Goal: Task Accomplishment & Management: Use online tool/utility

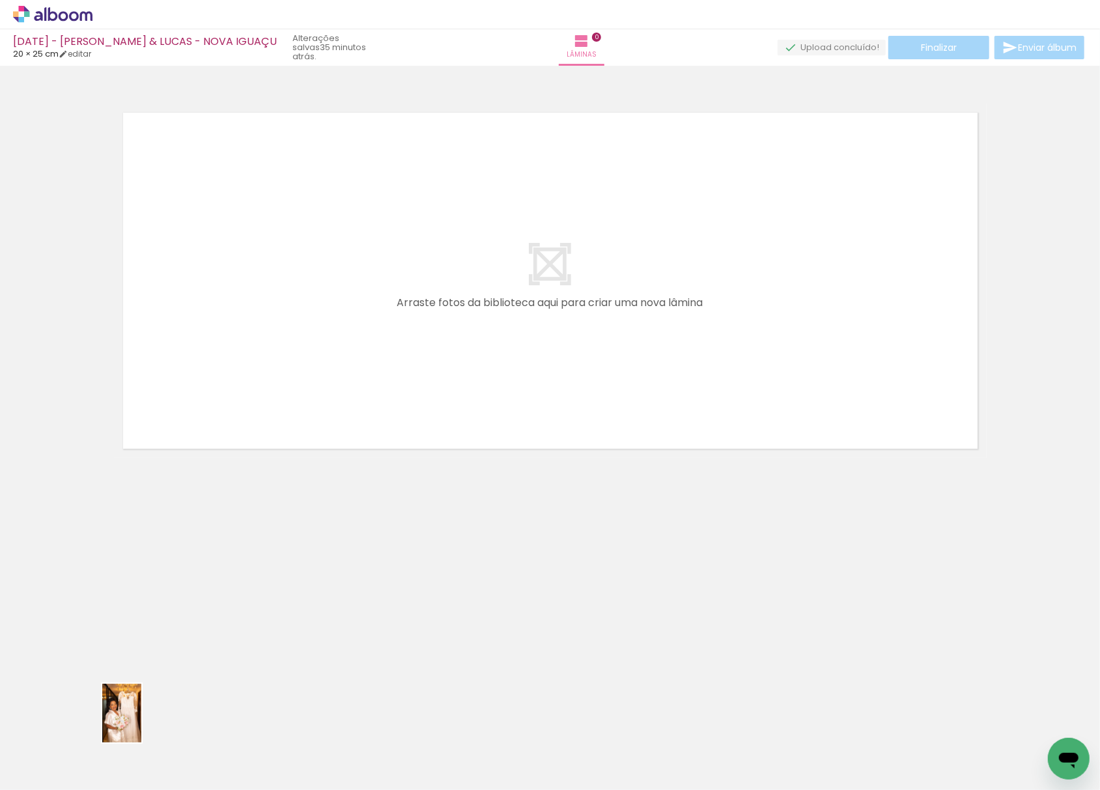
drag, startPoint x: 137, startPoint y: 746, endPoint x: 142, endPoint y: 752, distance: 7.4
click at [141, 741] on div at bounding box center [130, 746] width 43 height 64
drag, startPoint x: 429, startPoint y: 751, endPoint x: 528, endPoint y: 693, distance: 114.7
click at [447, 276] on quentale-workspace at bounding box center [550, 395] width 1100 height 790
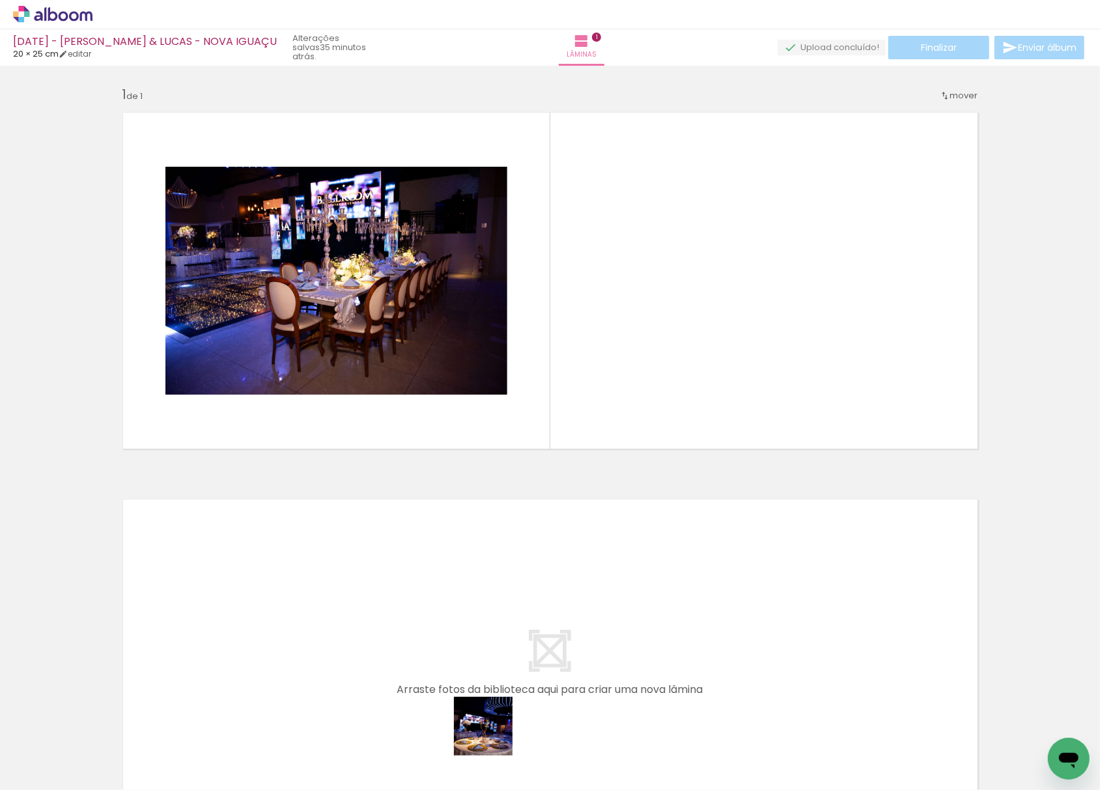
drag, startPoint x: 493, startPoint y: 736, endPoint x: 642, endPoint y: 560, distance: 230.2
click at [657, 206] on quentale-workspace at bounding box center [550, 395] width 1100 height 790
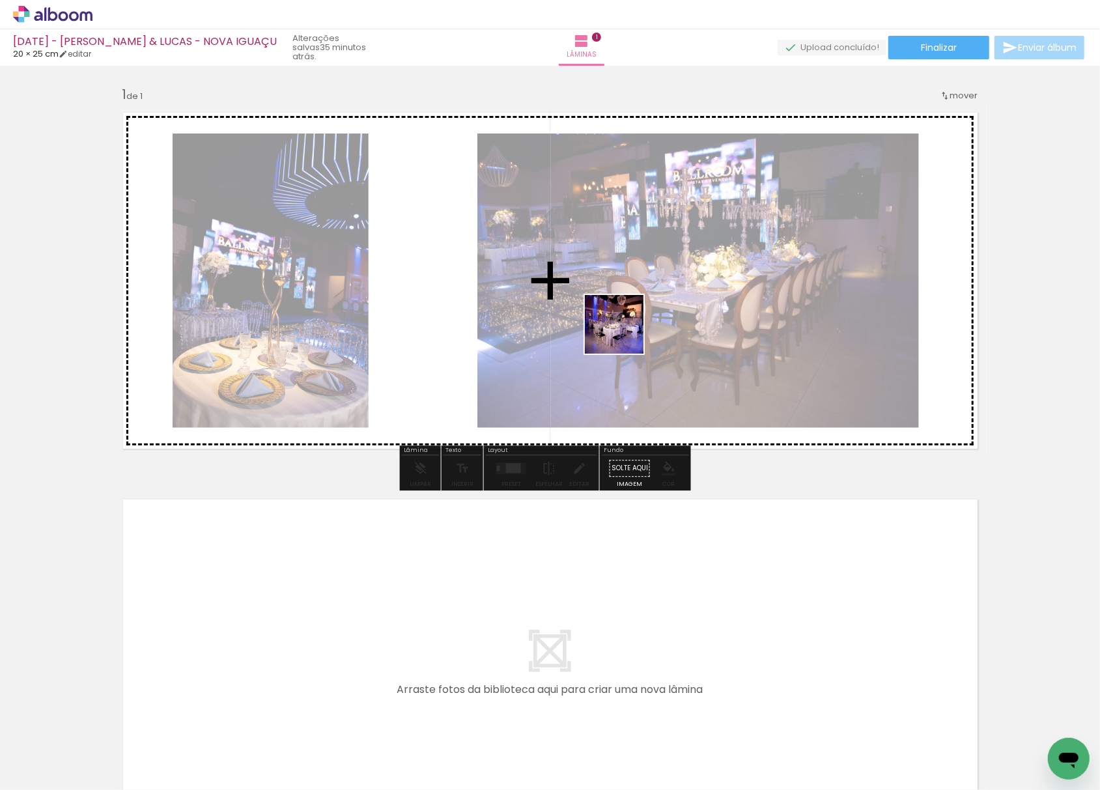
drag, startPoint x: 554, startPoint y: 759, endPoint x: 676, endPoint y: 531, distance: 258.2
click at [638, 266] on quentale-workspace at bounding box center [550, 395] width 1100 height 790
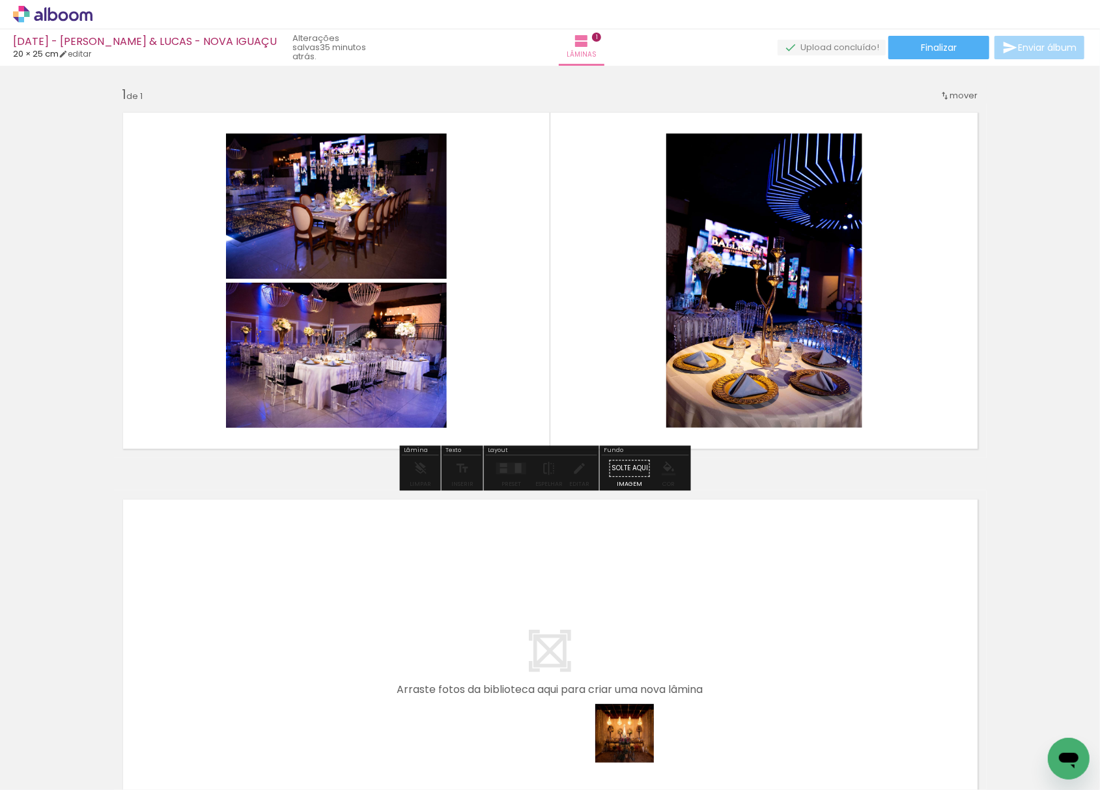
drag, startPoint x: 634, startPoint y: 743, endPoint x: 717, endPoint y: 559, distance: 202.0
click at [607, 274] on quentale-workspace at bounding box center [550, 395] width 1100 height 790
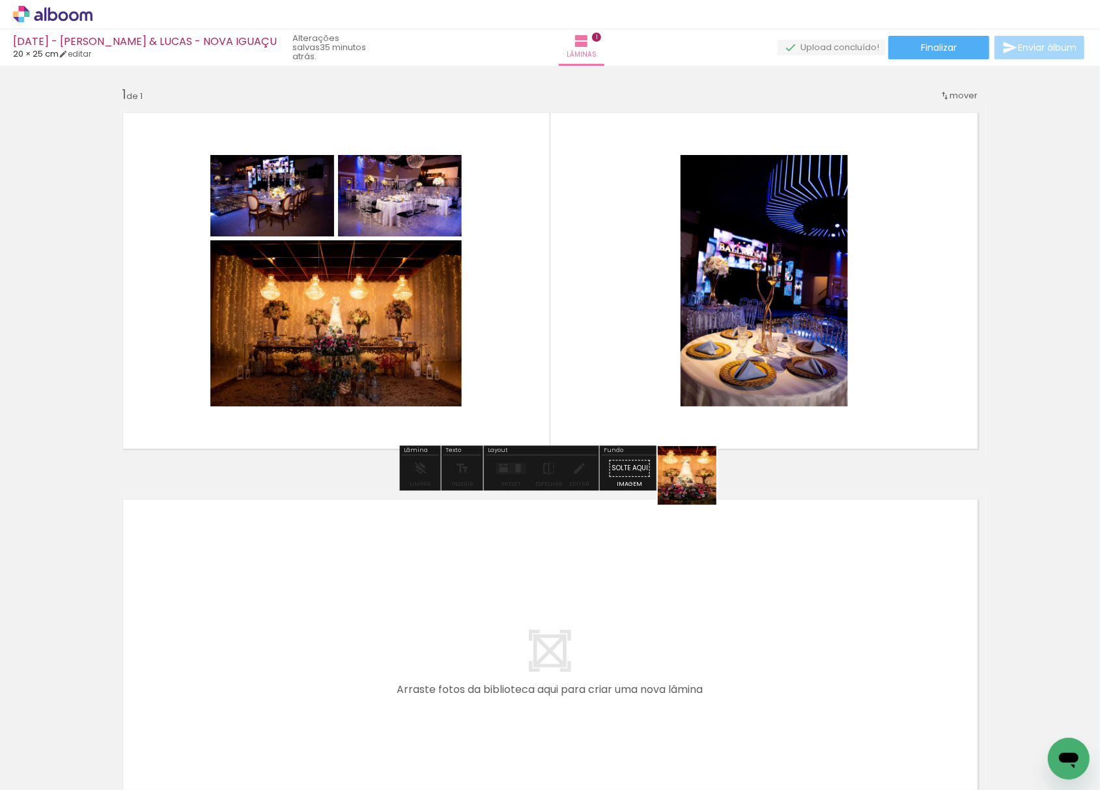
drag, startPoint x: 688, startPoint y: 741, endPoint x: 809, endPoint y: 552, distance: 224.4
click at [642, 255] on quentale-workspace at bounding box center [550, 395] width 1100 height 790
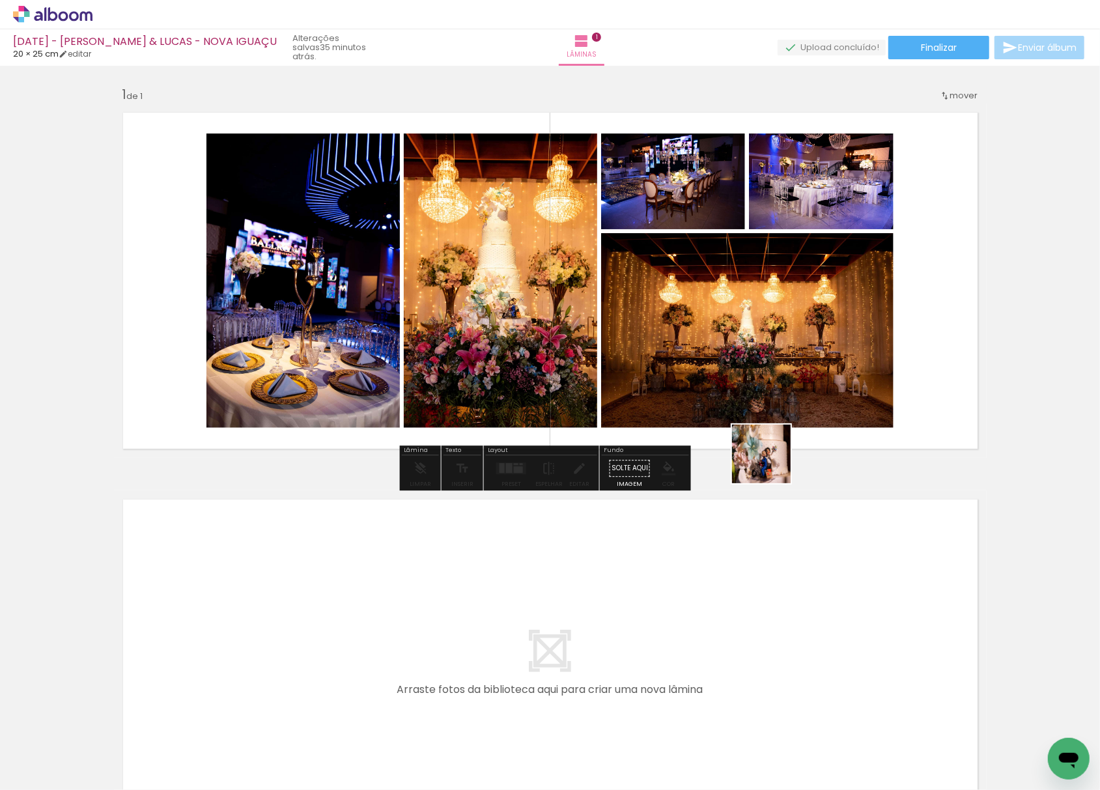
drag, startPoint x: 771, startPoint y: 464, endPoint x: 746, endPoint y: 337, distance: 129.5
click at [766, 294] on quentale-workspace at bounding box center [550, 395] width 1100 height 790
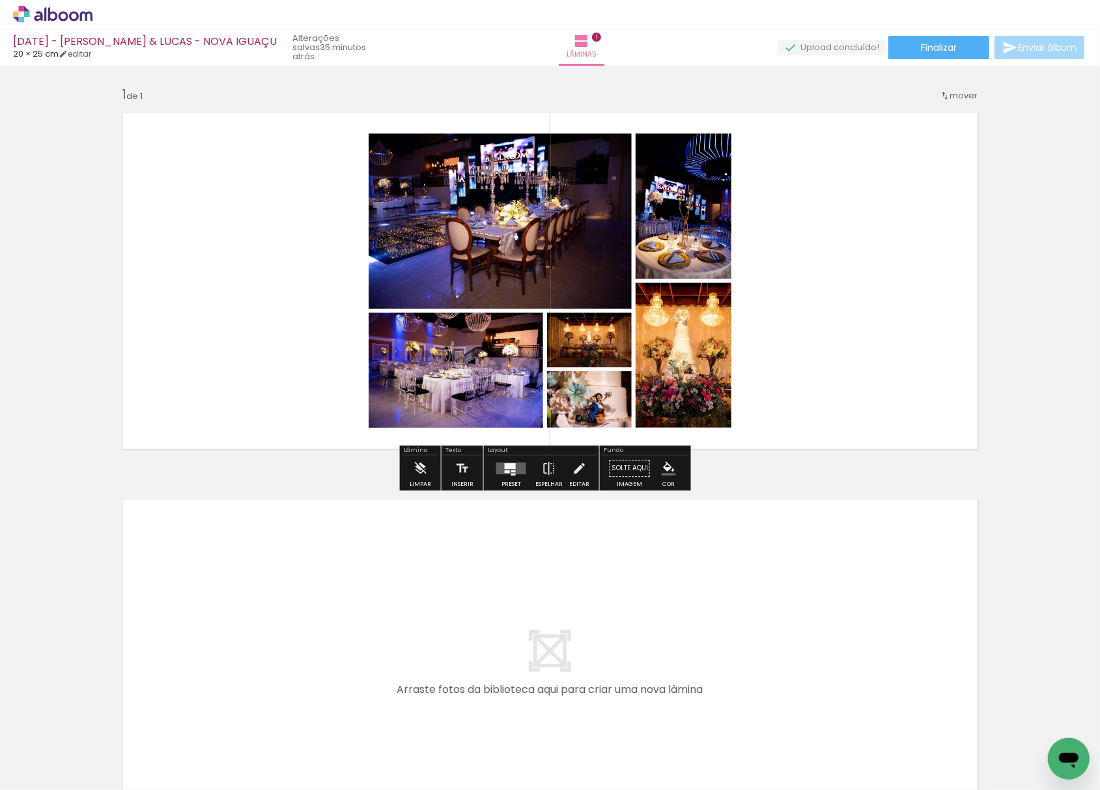
click at [39, 753] on input "Todas as fotos" at bounding box center [36, 750] width 49 height 11
click at [0, 0] on slot "Não utilizadas" at bounding box center [0, 0] width 0 height 0
type input "Não utilizadas"
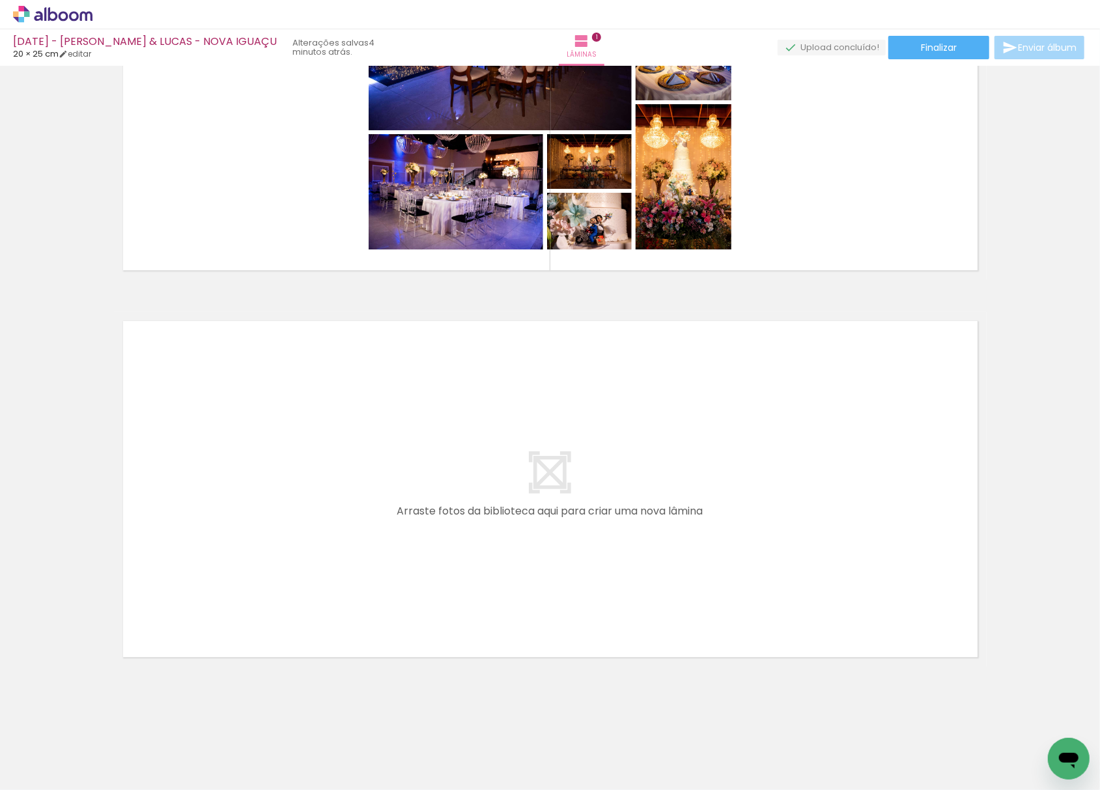
scroll to position [181, 0]
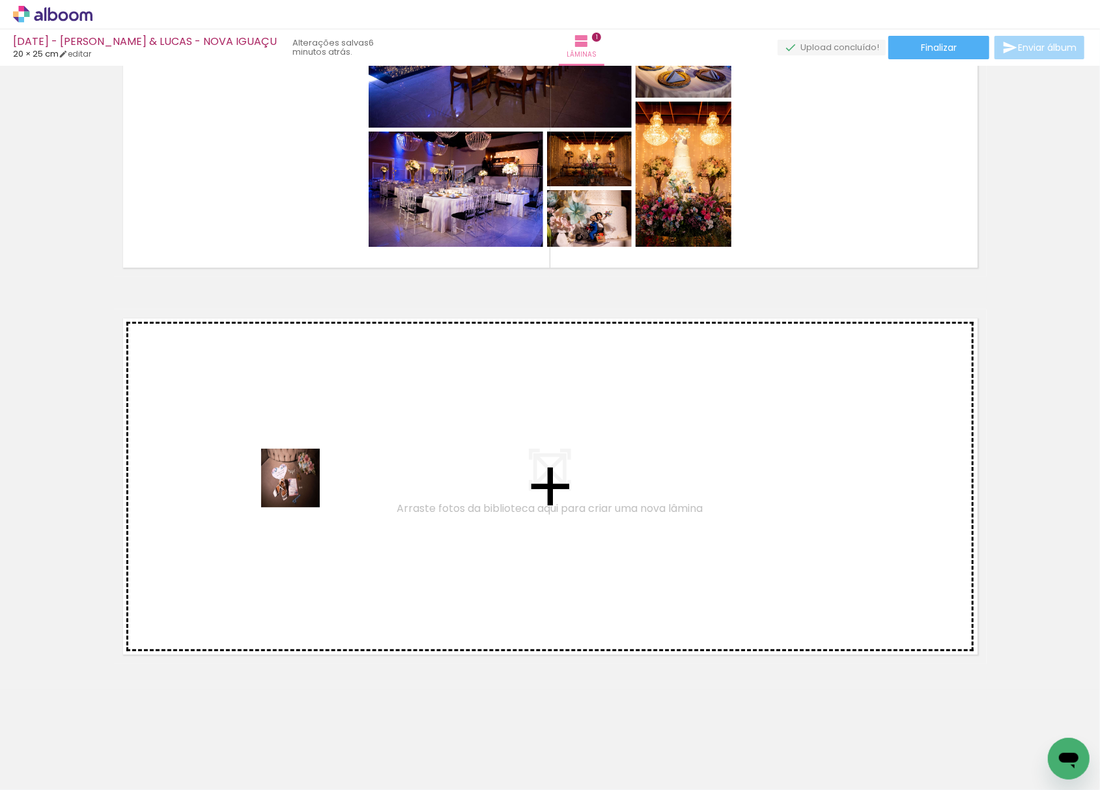
drag, startPoint x: 221, startPoint y: 750, endPoint x: 300, endPoint y: 431, distance: 328.6
click at [300, 431] on quentale-workspace at bounding box center [550, 395] width 1100 height 790
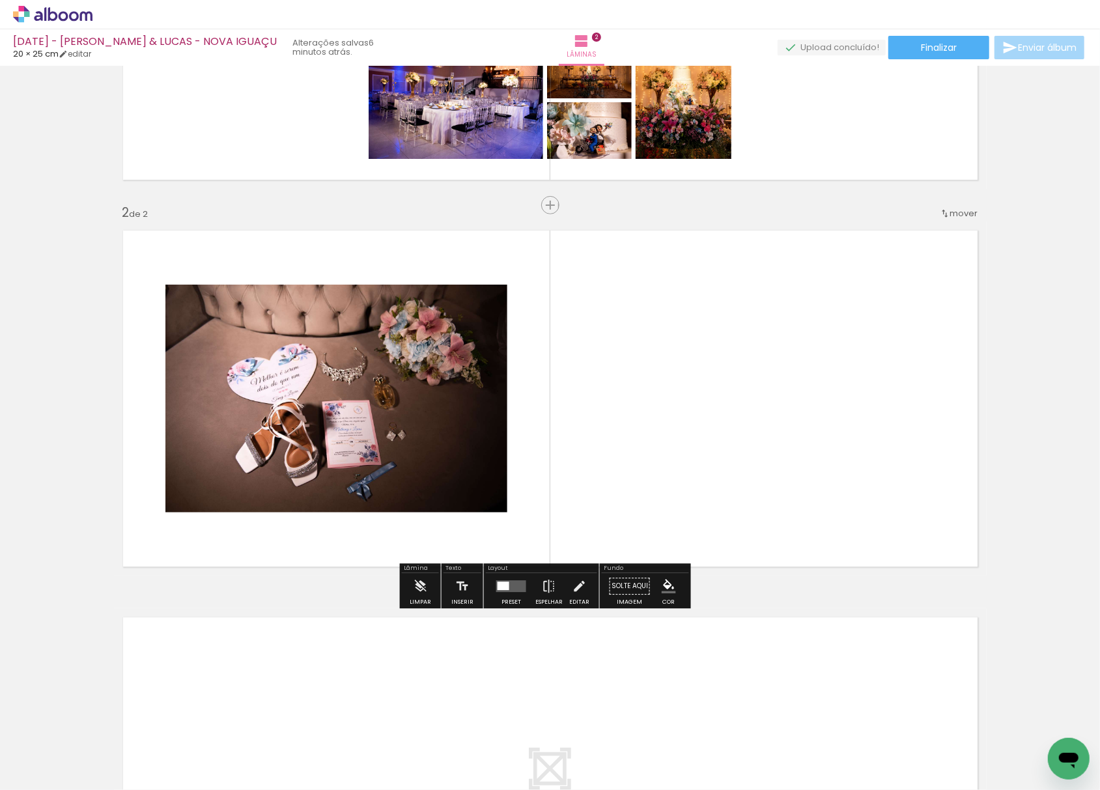
scroll to position [280, 0]
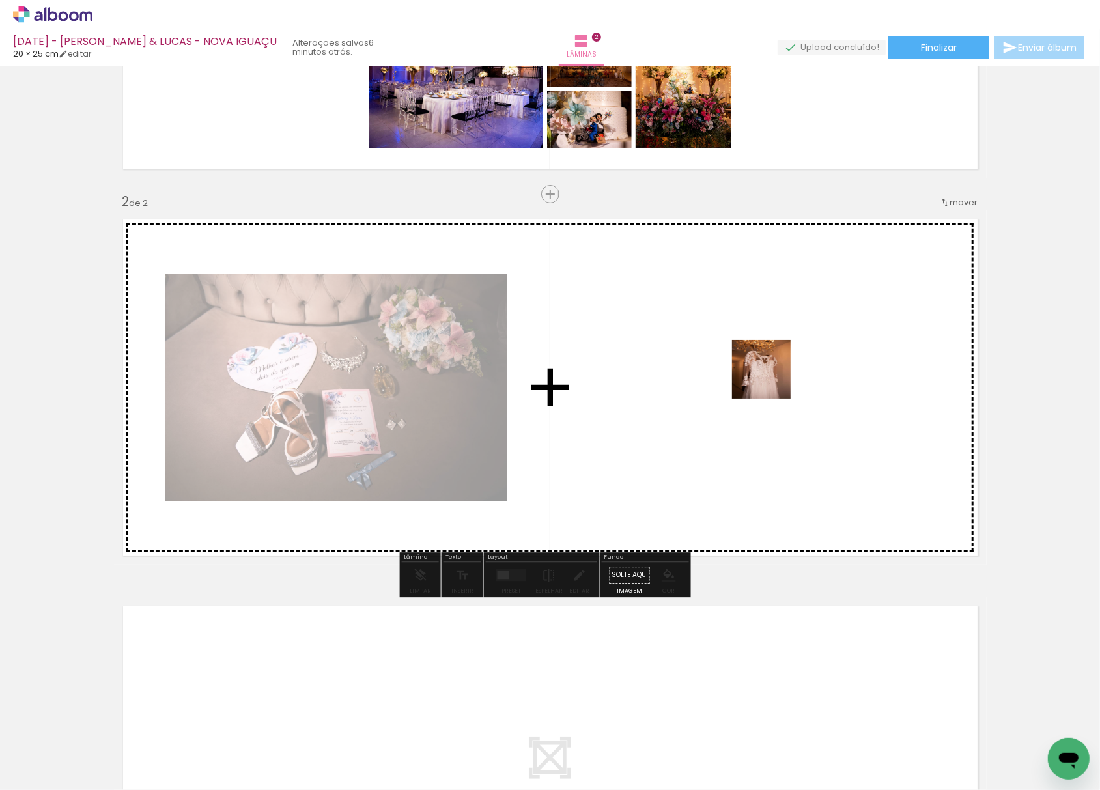
drag, startPoint x: 451, startPoint y: 618, endPoint x: 564, endPoint y: 629, distance: 113.2
click at [780, 367] on quentale-workspace at bounding box center [550, 395] width 1100 height 790
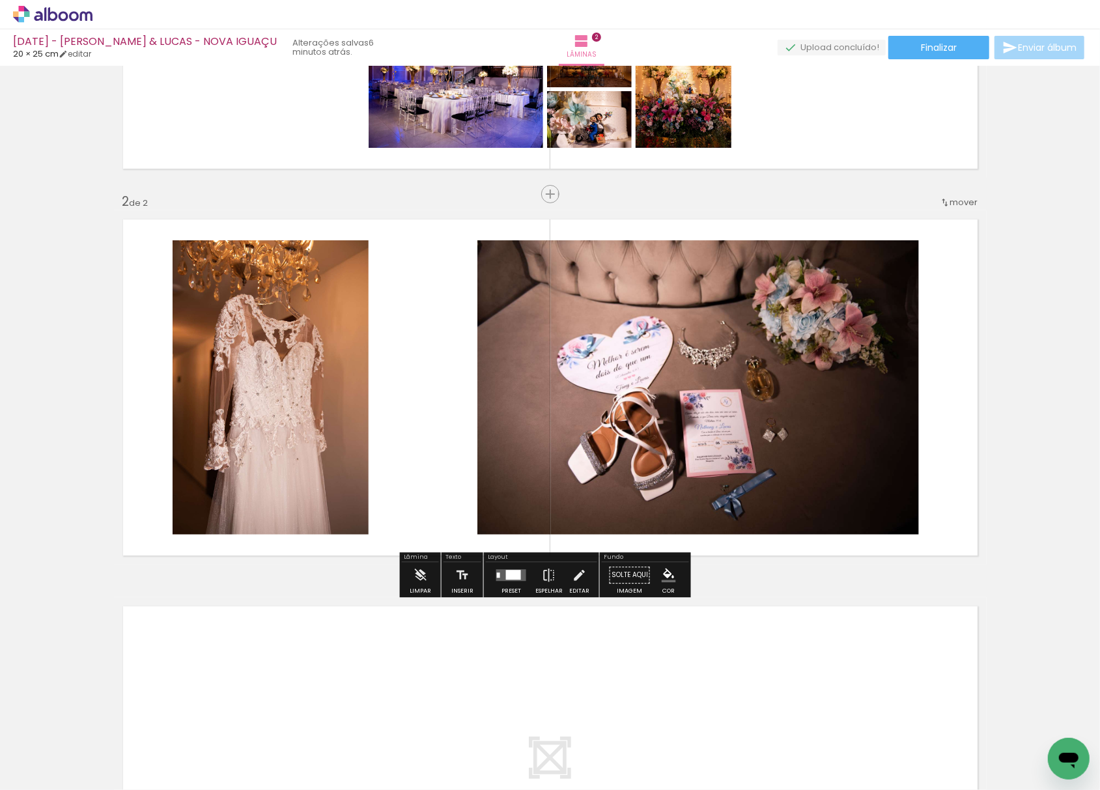
drag, startPoint x: 206, startPoint y: 754, endPoint x: 720, endPoint y: 559, distance: 549.5
click at [566, 321] on quentale-workspace at bounding box center [550, 395] width 1100 height 790
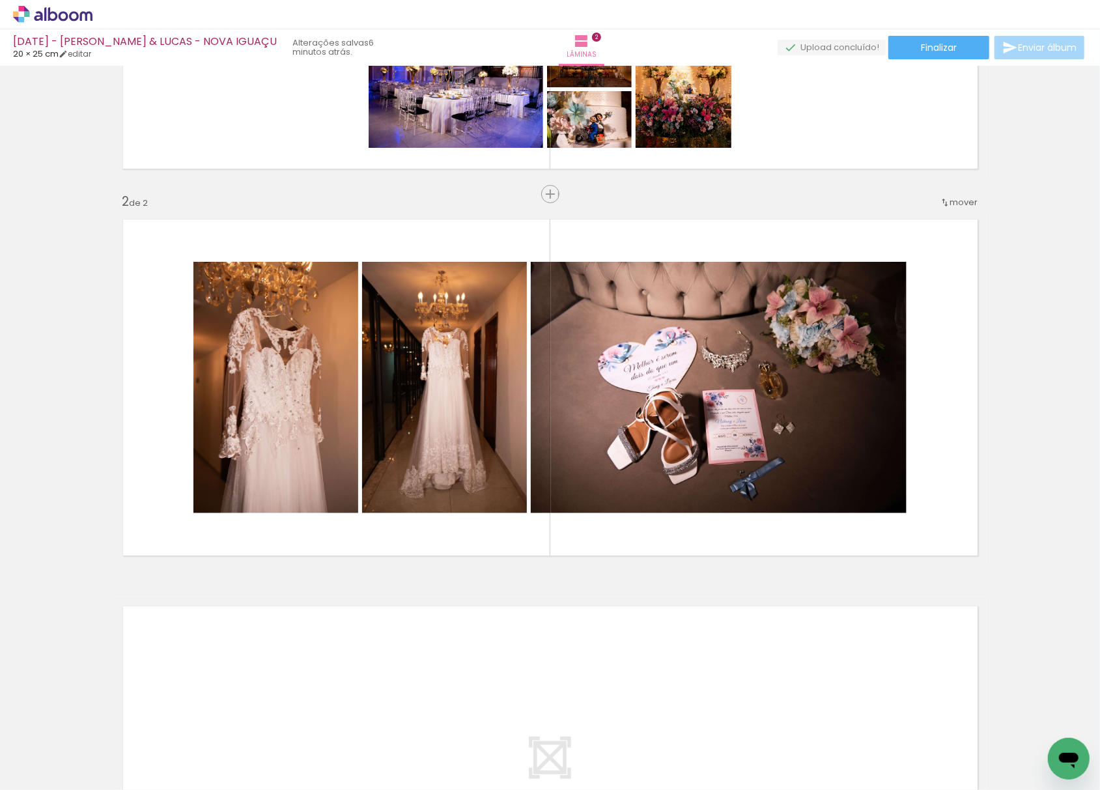
scroll to position [0, 0]
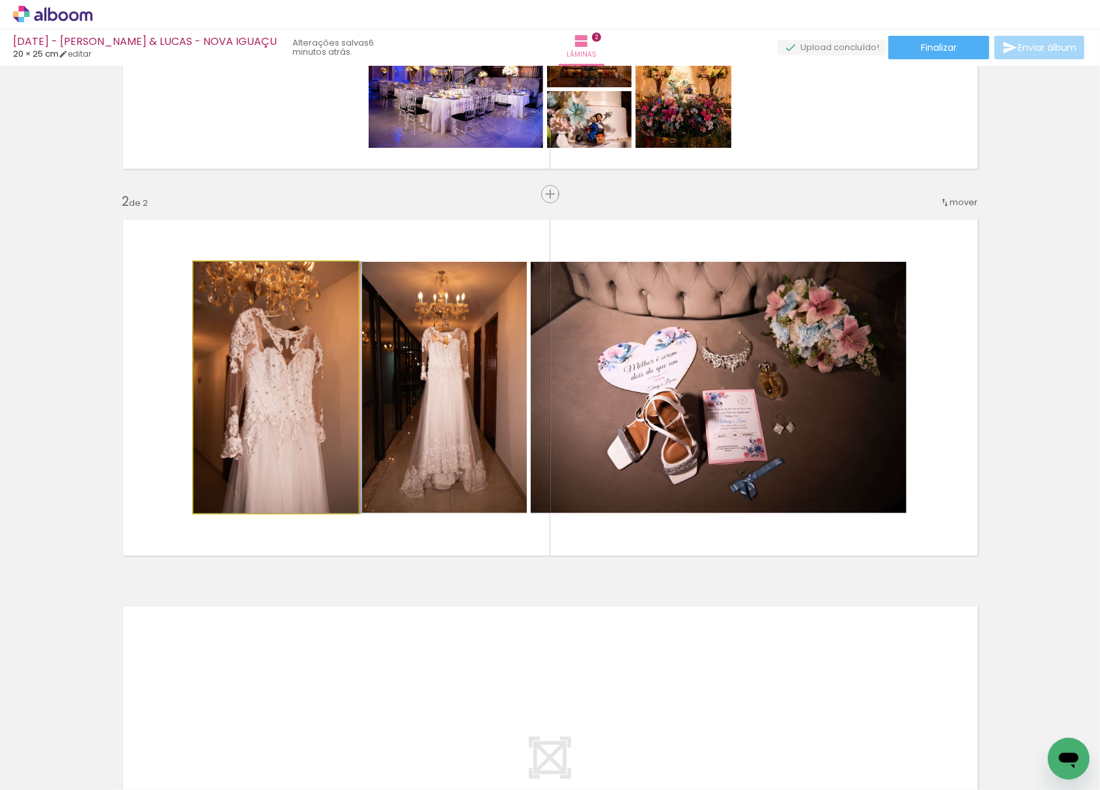
drag, startPoint x: 262, startPoint y: 328, endPoint x: 305, endPoint y: 501, distance: 177.9
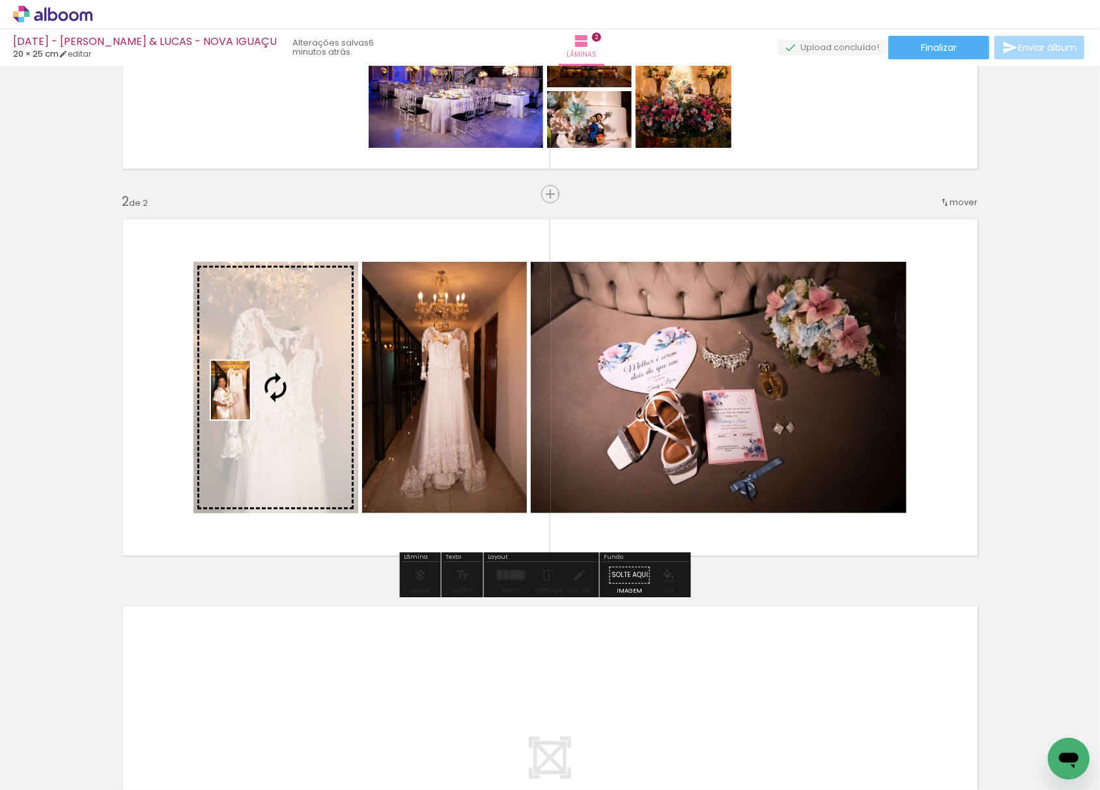
drag, startPoint x: 147, startPoint y: 735, endPoint x: 250, endPoint y: 400, distance: 351.0
click at [250, 400] on quentale-workspace at bounding box center [550, 395] width 1100 height 790
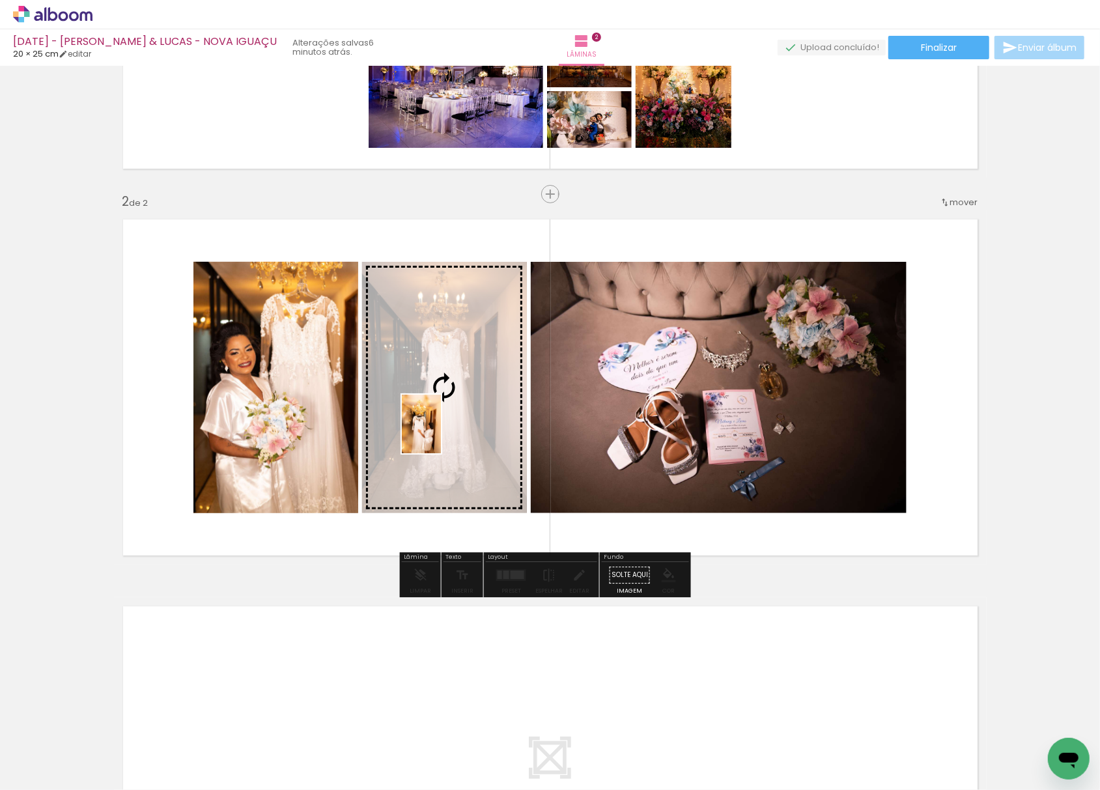
drag, startPoint x: 214, startPoint y: 751, endPoint x: 441, endPoint y: 434, distance: 389.8
click at [441, 434] on quentale-workspace at bounding box center [550, 395] width 1100 height 790
click at [441, 434] on quentale-photo at bounding box center [444, 387] width 165 height 251
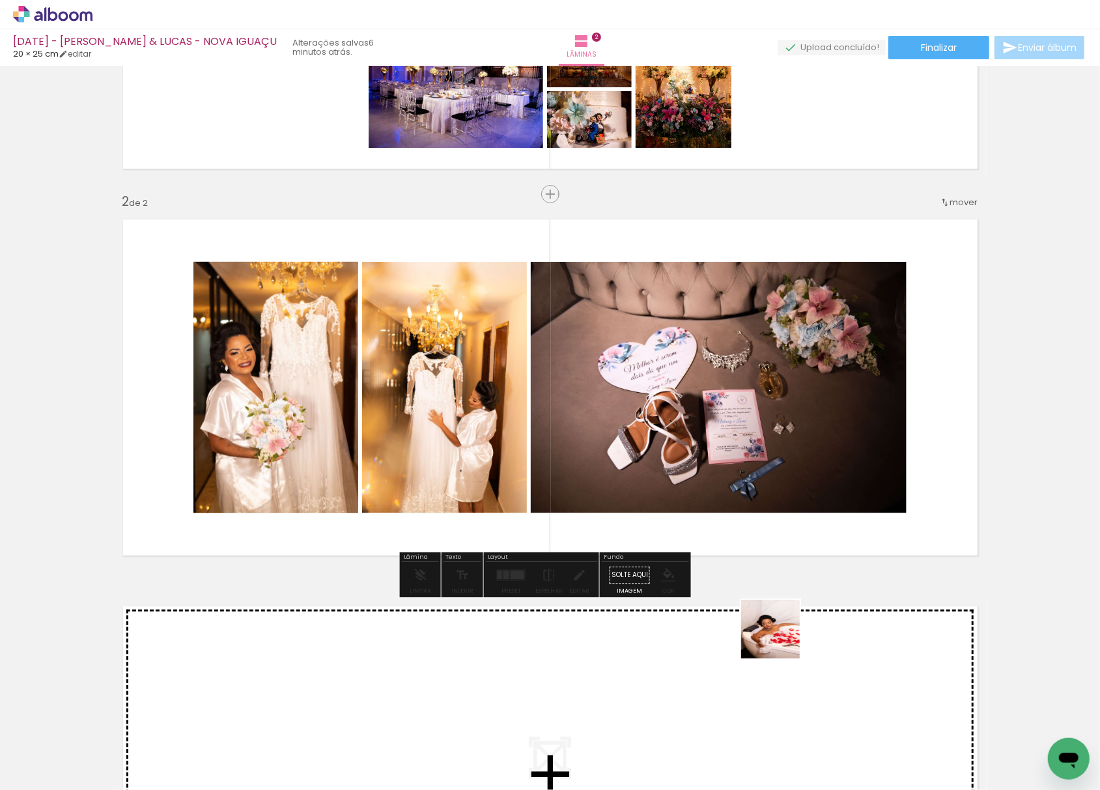
drag, startPoint x: 808, startPoint y: 759, endPoint x: 679, endPoint y: 466, distance: 319.6
click at [685, 470] on quentale-workspace at bounding box center [550, 395] width 1100 height 790
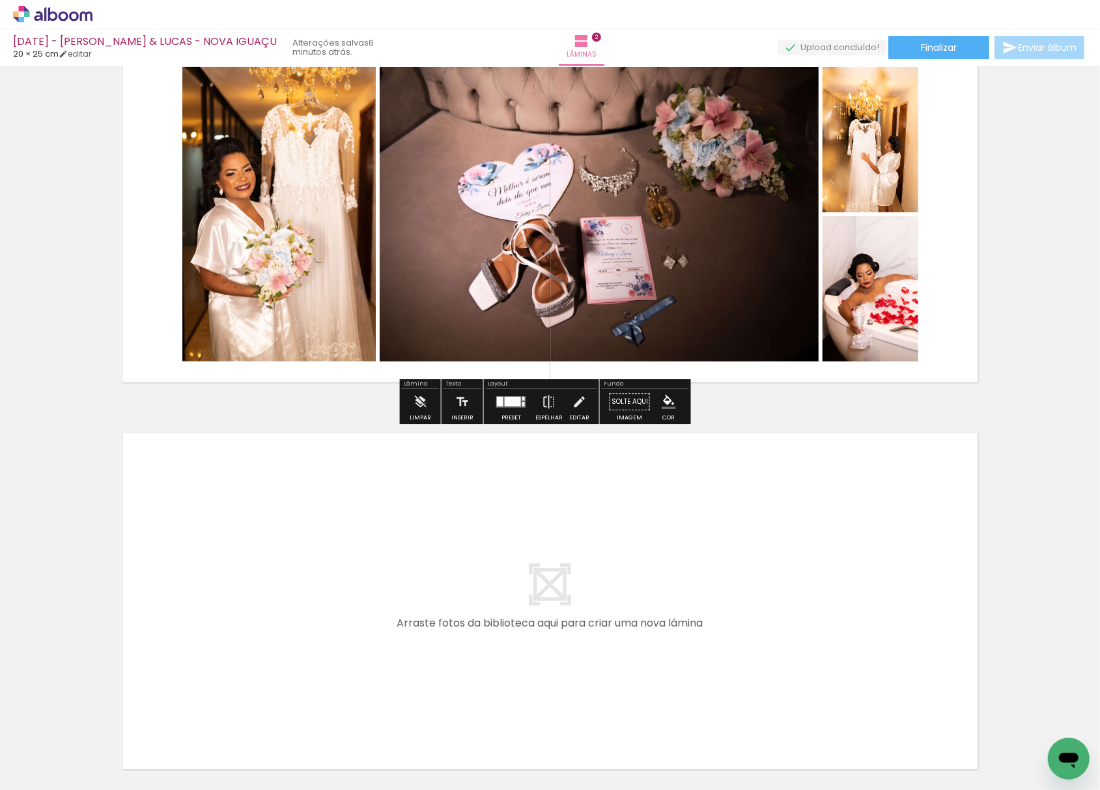
scroll to position [454, 0]
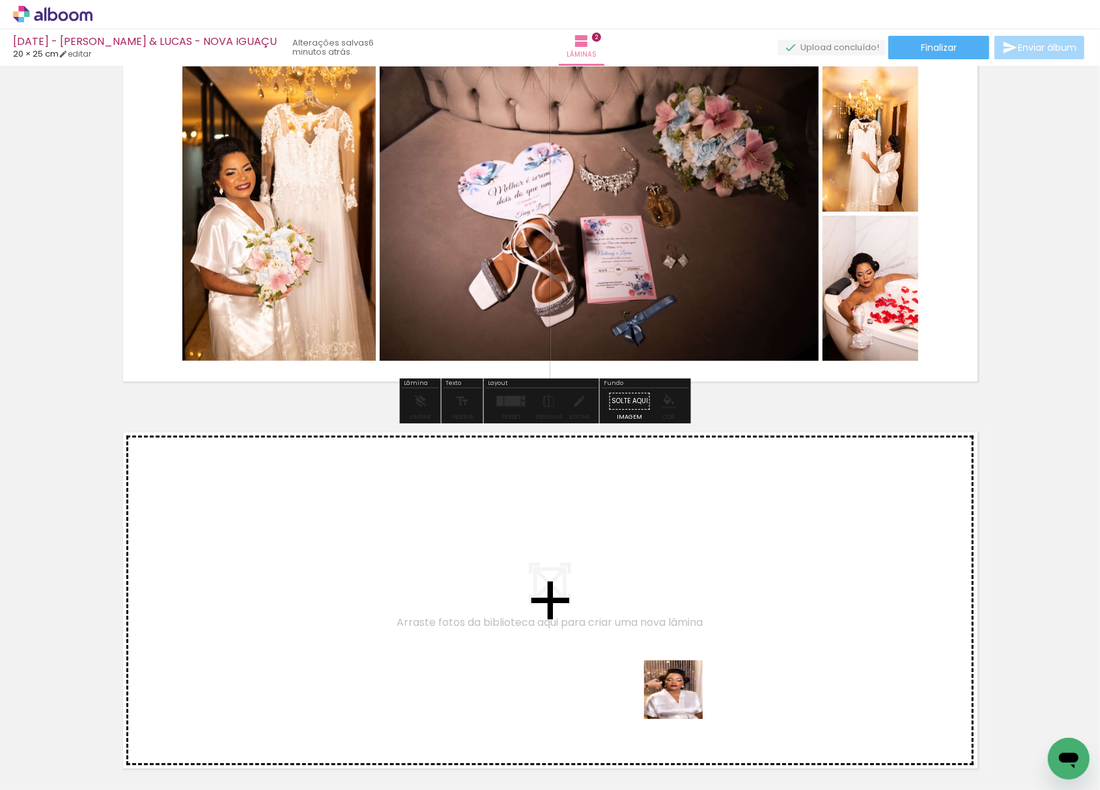
drag, startPoint x: 727, startPoint y: 766, endPoint x: 675, endPoint y: 720, distance: 69.2
click at [587, 590] on quentale-workspace at bounding box center [550, 395] width 1100 height 790
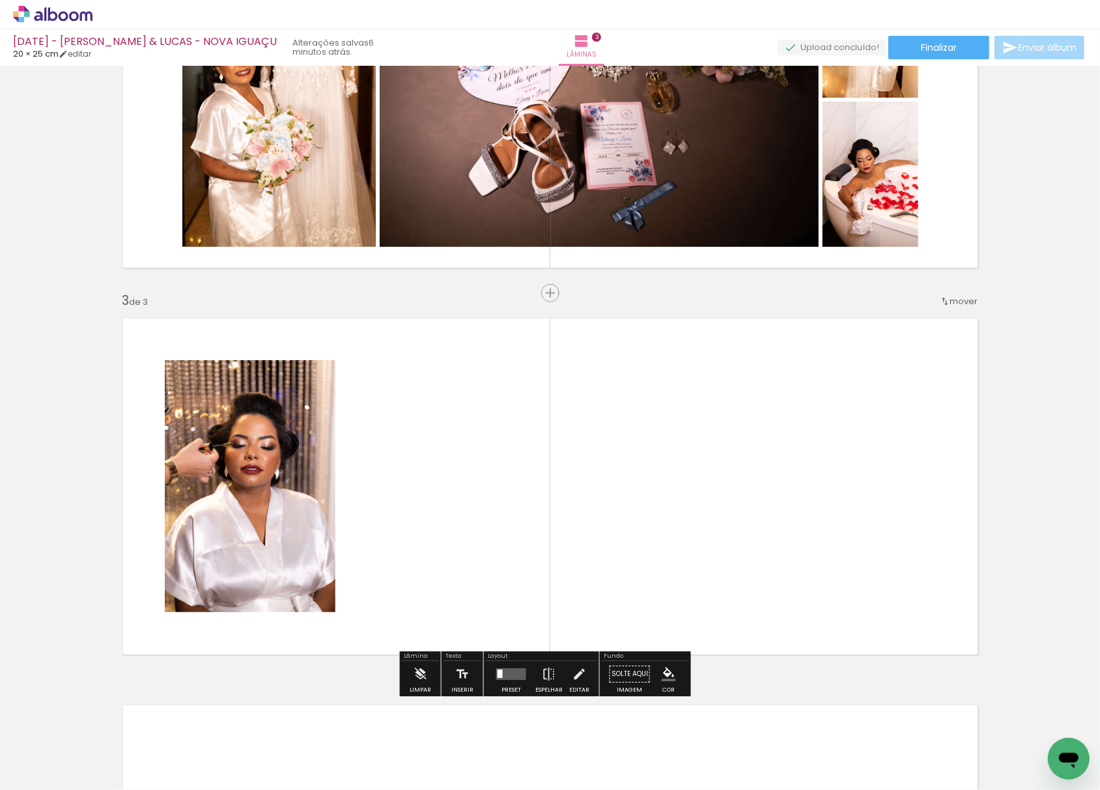
scroll to position [667, 0]
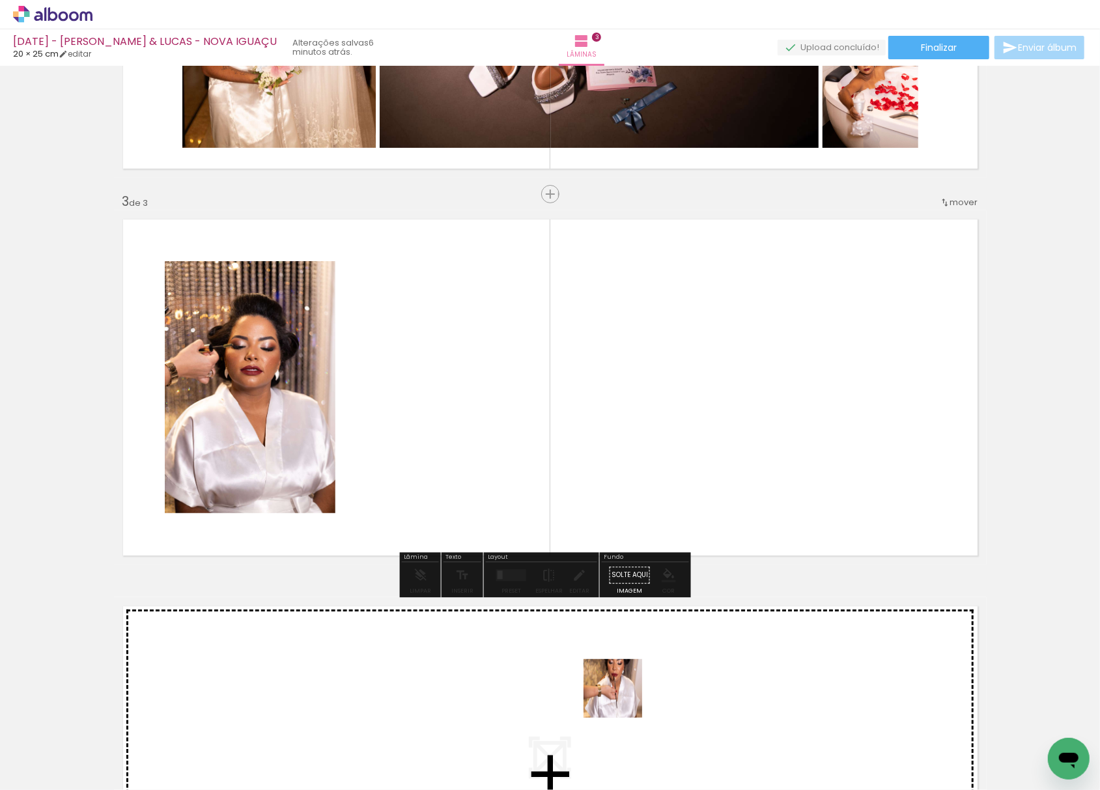
drag, startPoint x: 623, startPoint y: 698, endPoint x: 587, endPoint y: 614, distance: 91.7
click at [509, 425] on quentale-workspace at bounding box center [550, 395] width 1100 height 790
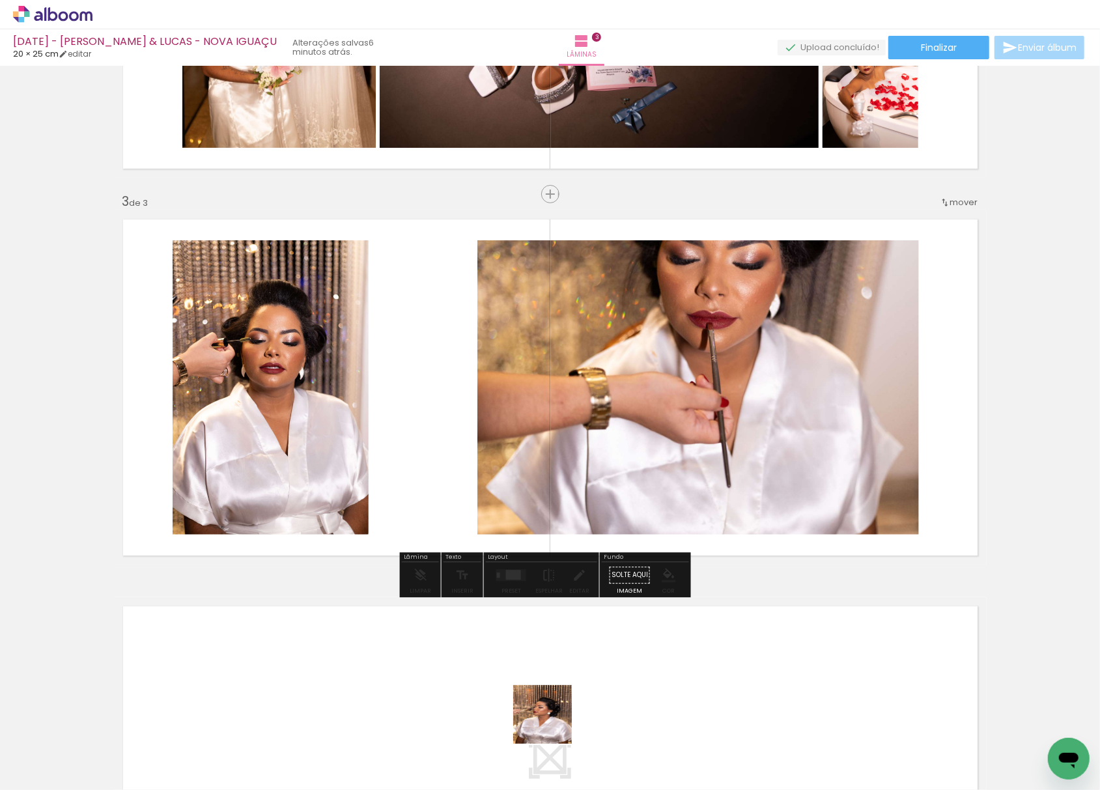
drag, startPoint x: 574, startPoint y: 765, endPoint x: 439, endPoint y: 399, distance: 390.1
click at [439, 399] on quentale-workspace at bounding box center [550, 395] width 1100 height 790
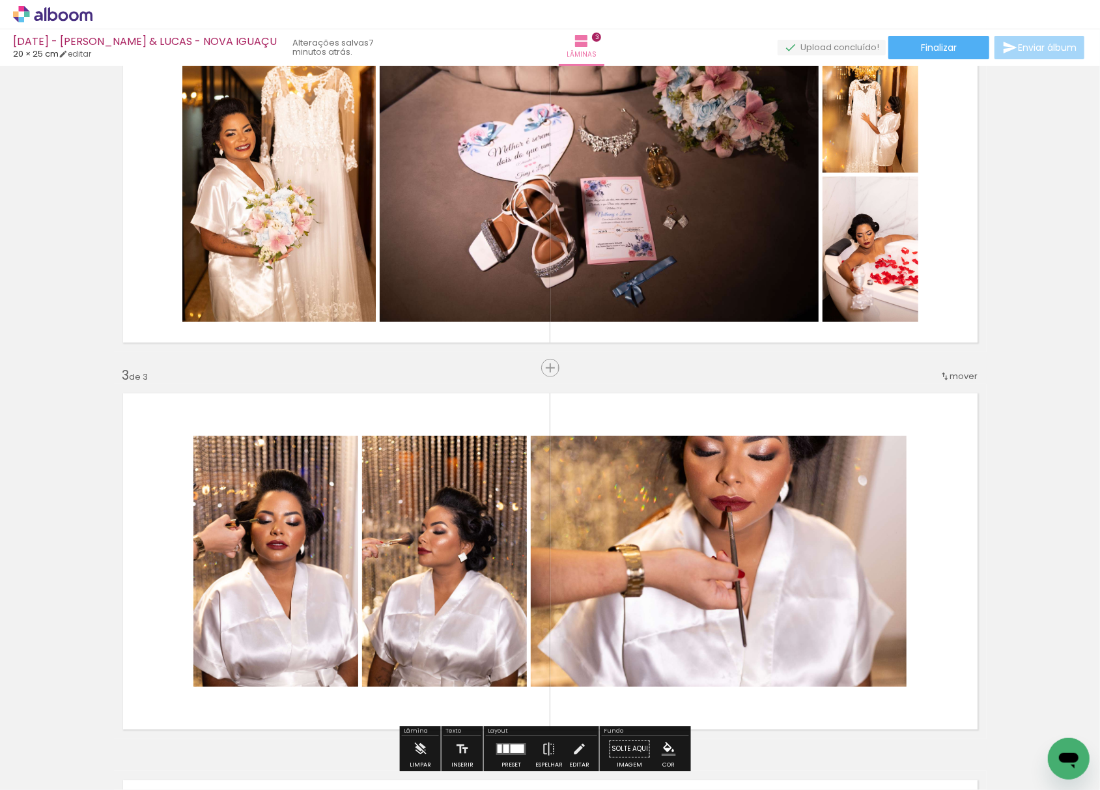
scroll to position [580, 0]
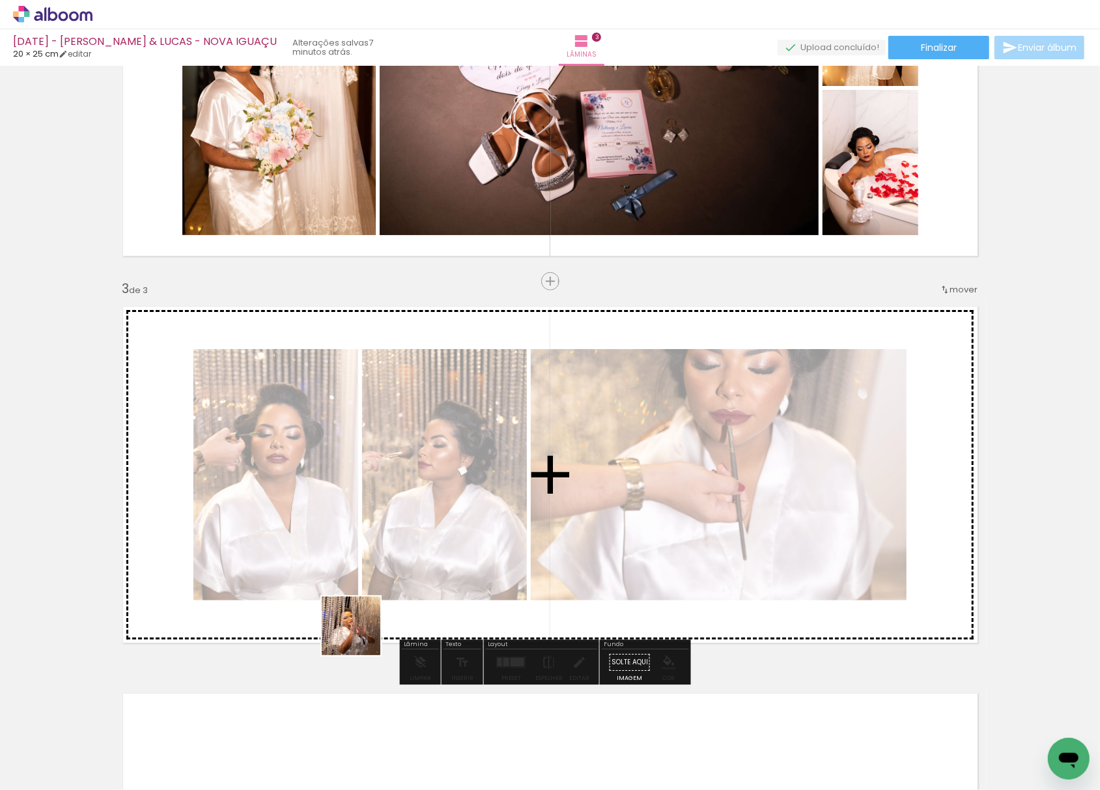
drag, startPoint x: 207, startPoint y: 756, endPoint x: 522, endPoint y: 527, distance: 389.8
click at [530, 526] on quentale-workspace at bounding box center [550, 395] width 1100 height 790
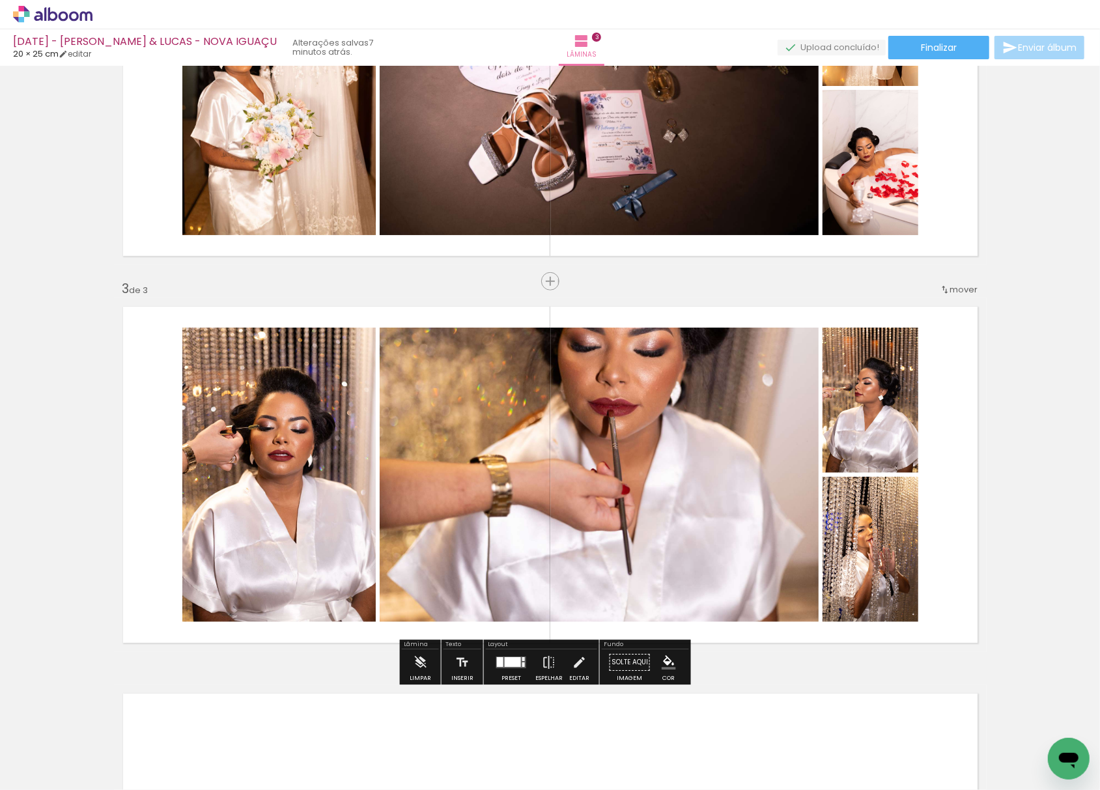
click at [168, 720] on iron-icon at bounding box center [175, 720] width 14 height 14
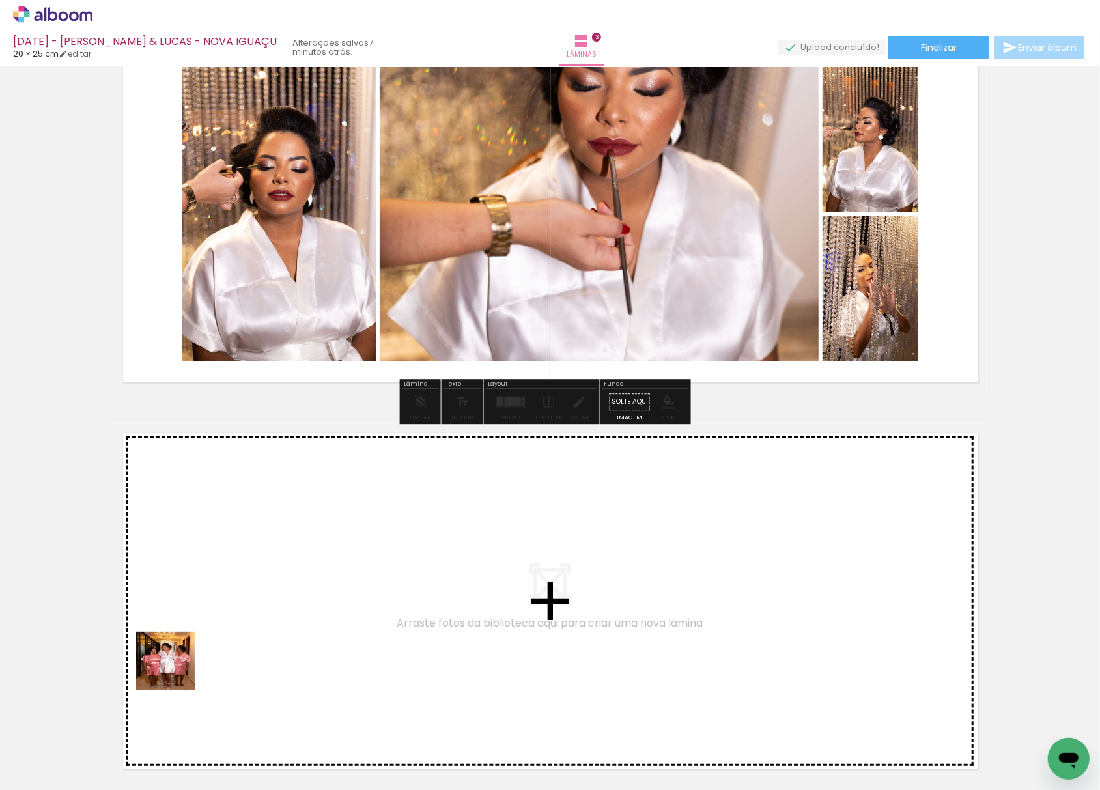
drag, startPoint x: 175, startPoint y: 671, endPoint x: 177, endPoint y: 750, distance: 79.5
click at [247, 486] on quentale-workspace at bounding box center [550, 395] width 1100 height 790
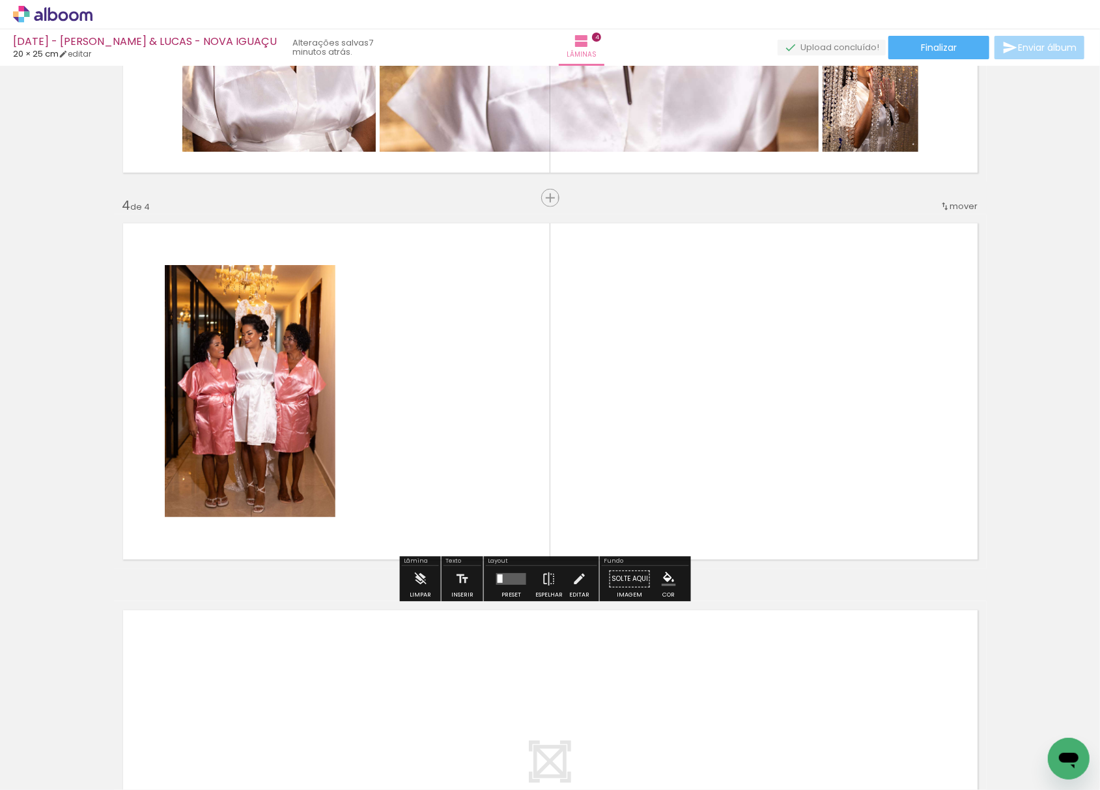
scroll to position [1054, 0]
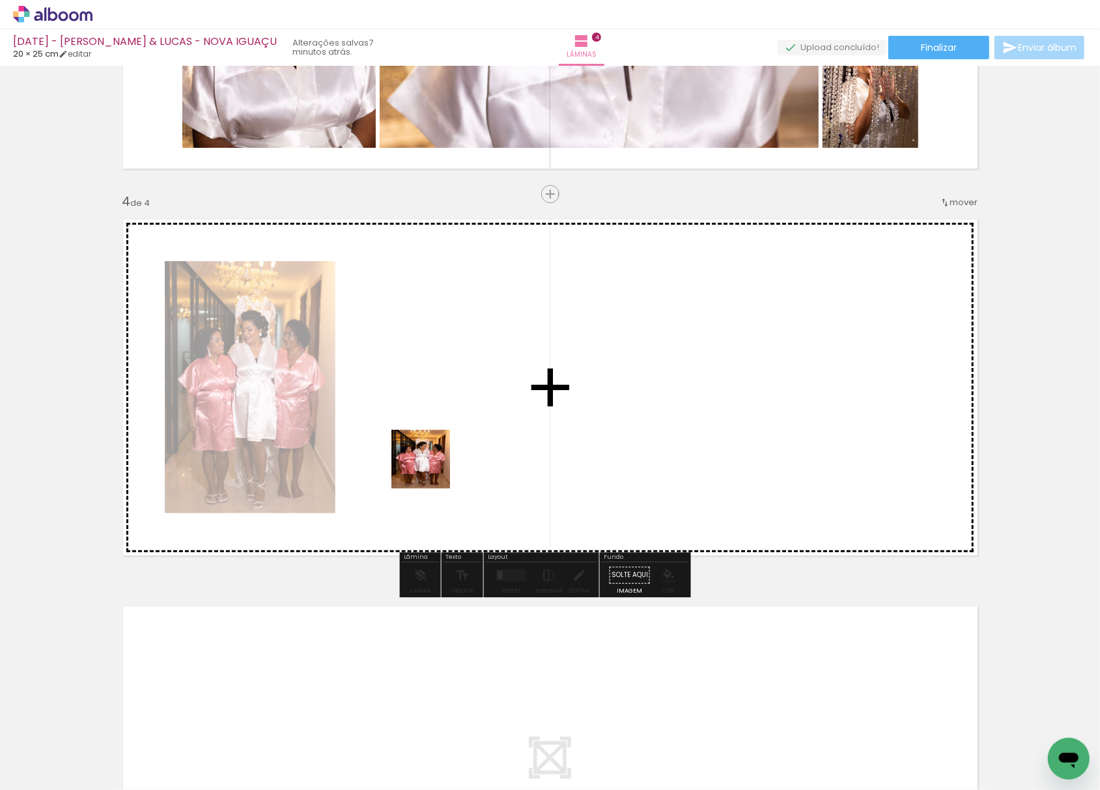
drag, startPoint x: 329, startPoint y: 605, endPoint x: 337, endPoint y: 560, distance: 45.6
click at [472, 371] on quentale-workspace at bounding box center [550, 395] width 1100 height 790
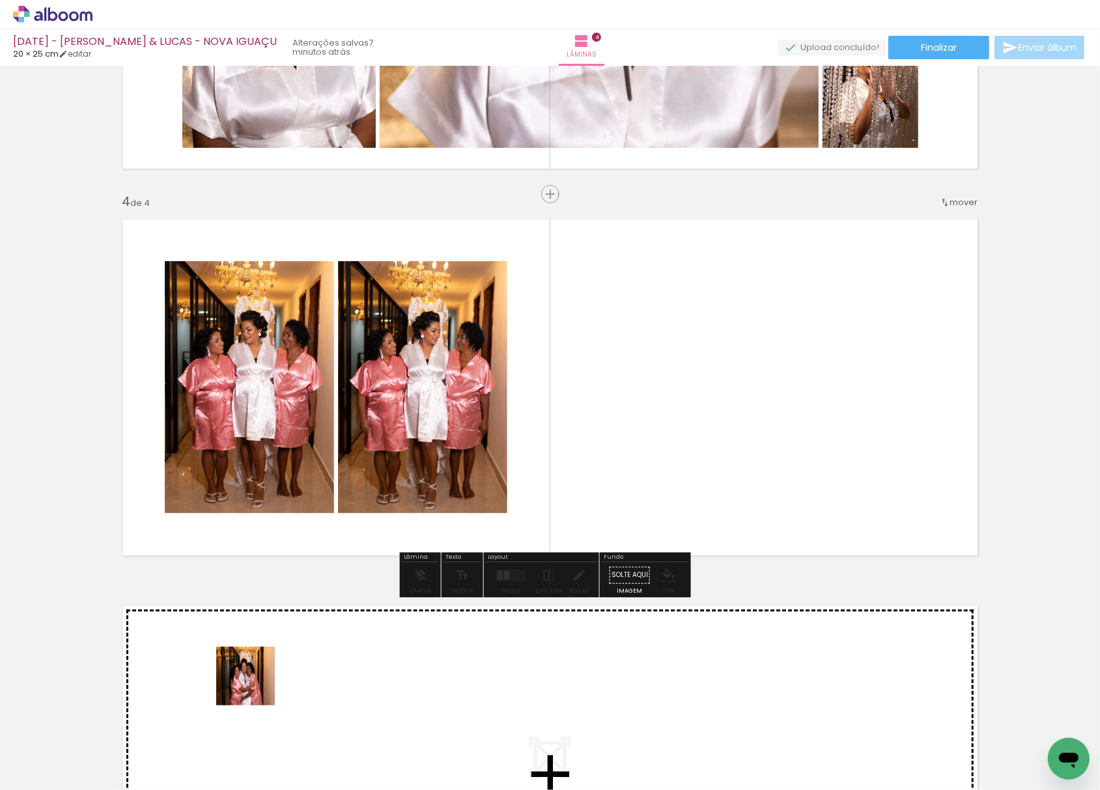
drag, startPoint x: 133, startPoint y: 761, endPoint x: 369, endPoint y: 577, distance: 299.3
click at [650, 308] on quentale-workspace at bounding box center [550, 395] width 1100 height 790
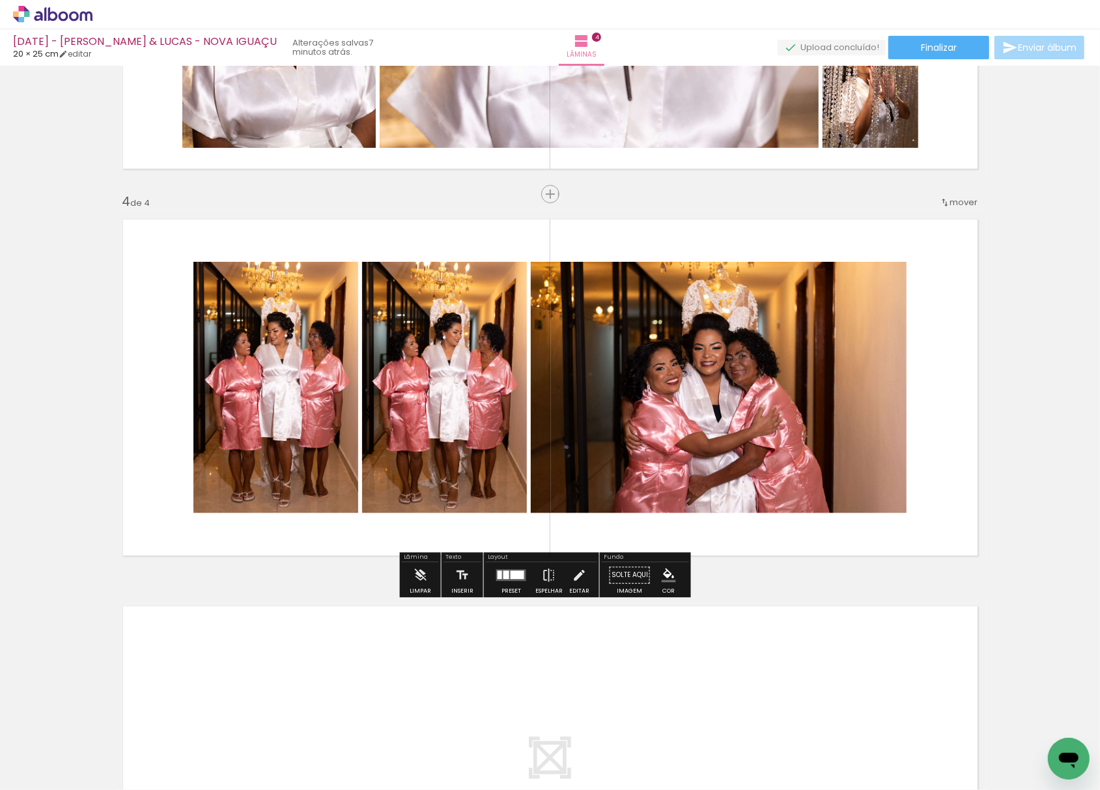
drag, startPoint x: 139, startPoint y: 754, endPoint x: 569, endPoint y: 404, distance: 553.8
click at [586, 430] on quentale-workspace at bounding box center [550, 395] width 1100 height 790
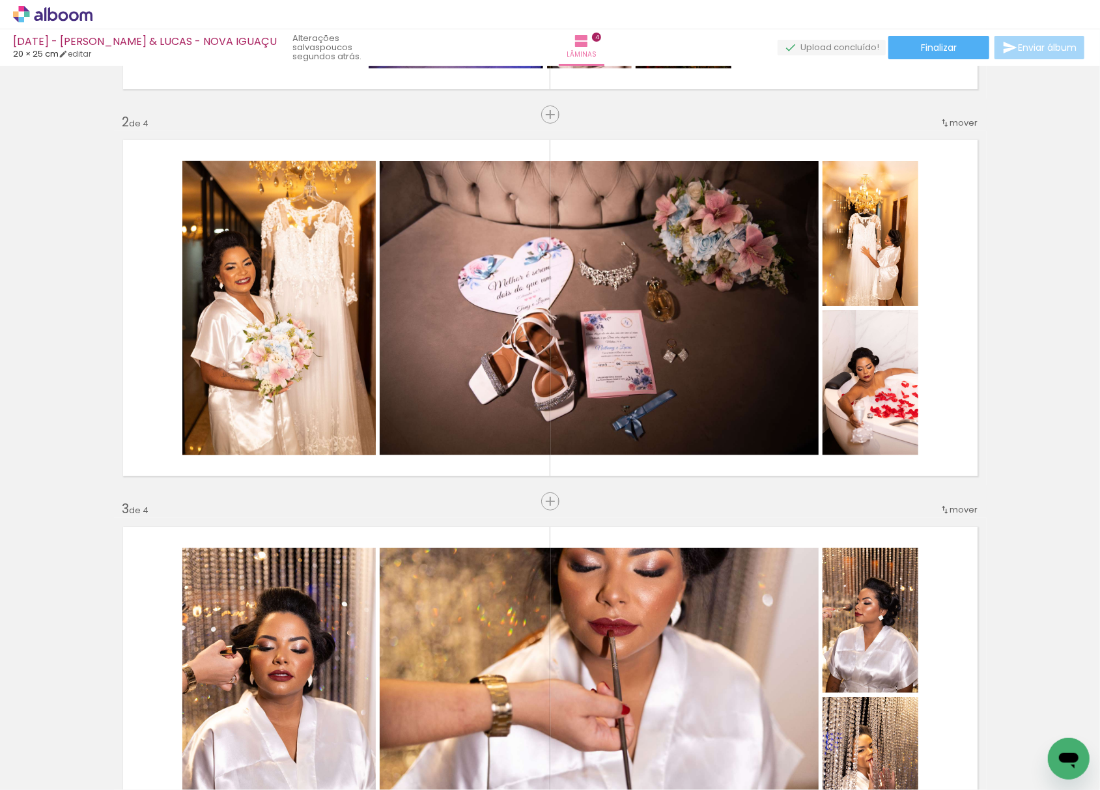
scroll to position [446, 0]
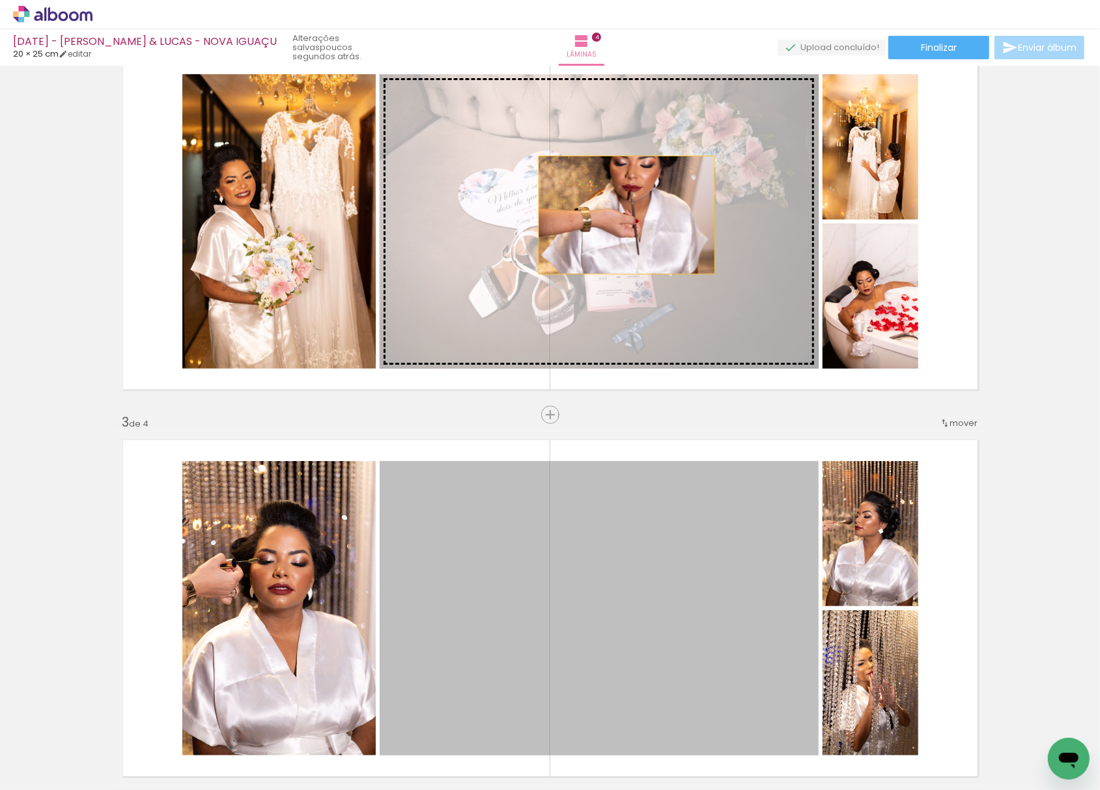
drag, startPoint x: 623, startPoint y: 559, endPoint x: 615, endPoint y: 202, distance: 357.0
click at [616, 206] on div "Inserir lâmina 1 de 4 Inserir lâmina 2 de 4 Inserir lâmina 3 de 4 Inserir lâmin…" at bounding box center [550, 591] width 1100 height 1935
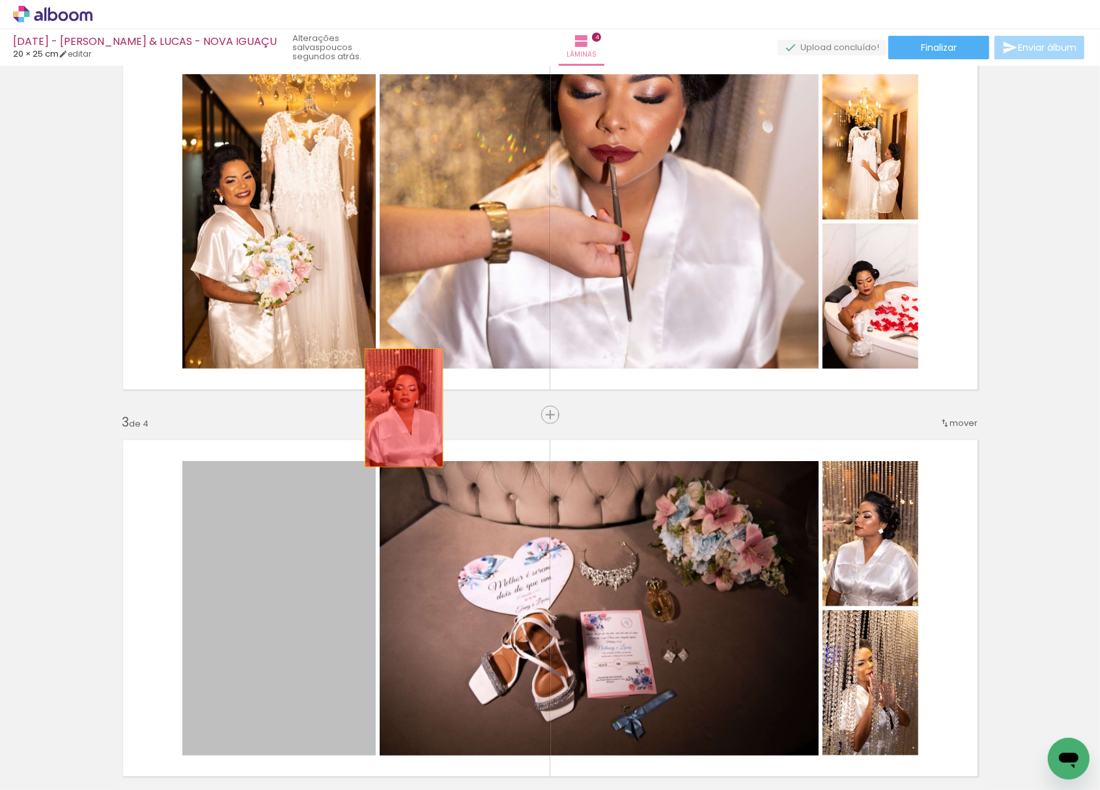
drag, startPoint x: 317, startPoint y: 602, endPoint x: 488, endPoint y: 534, distance: 184.2
click at [461, 271] on div "Inserir lâmina 1 de 4 Inserir lâmina 2 de 4 Inserir lâmina 3 de 4 Inserir lâmin…" at bounding box center [550, 591] width 1100 height 1935
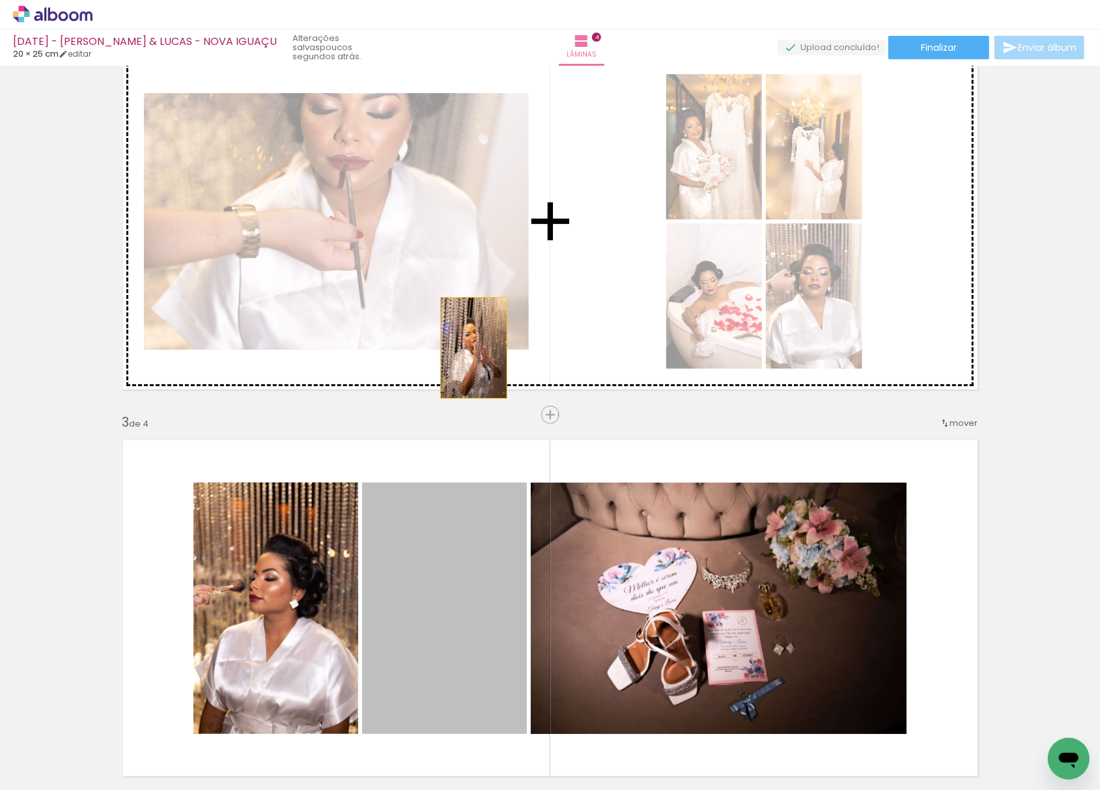
drag, startPoint x: 417, startPoint y: 567, endPoint x: 548, endPoint y: 543, distance: 132.4
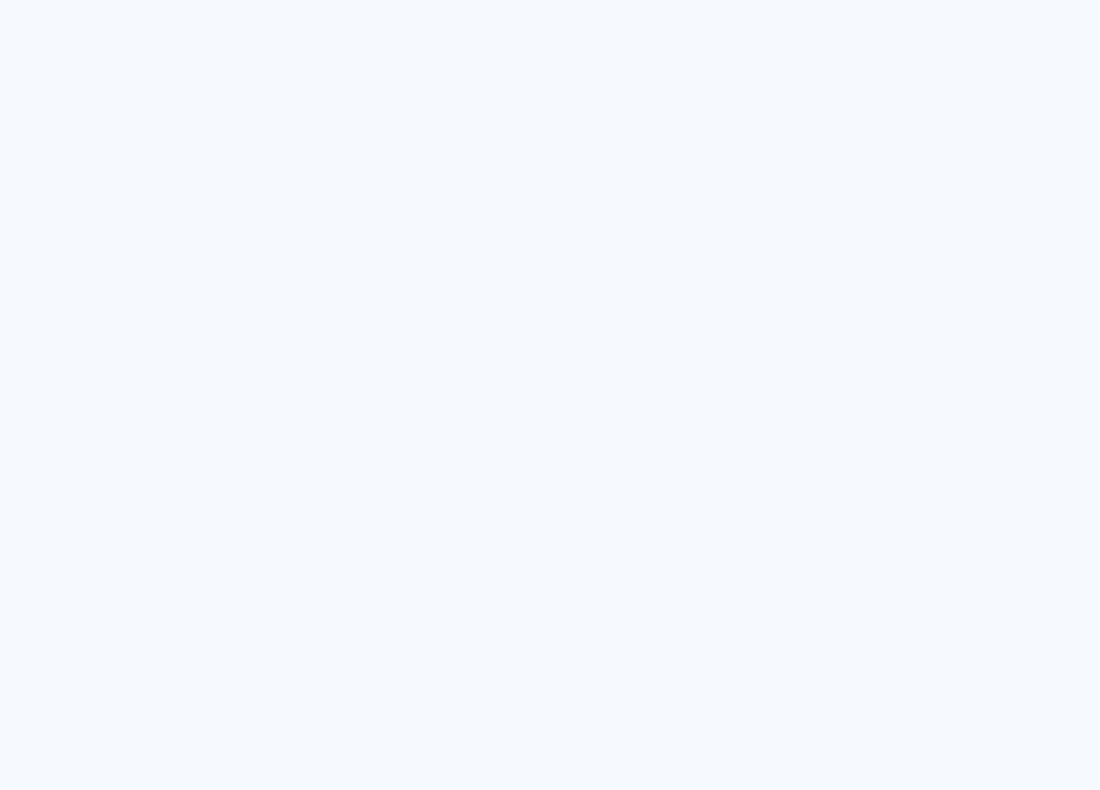
type input "Todas as fotos"
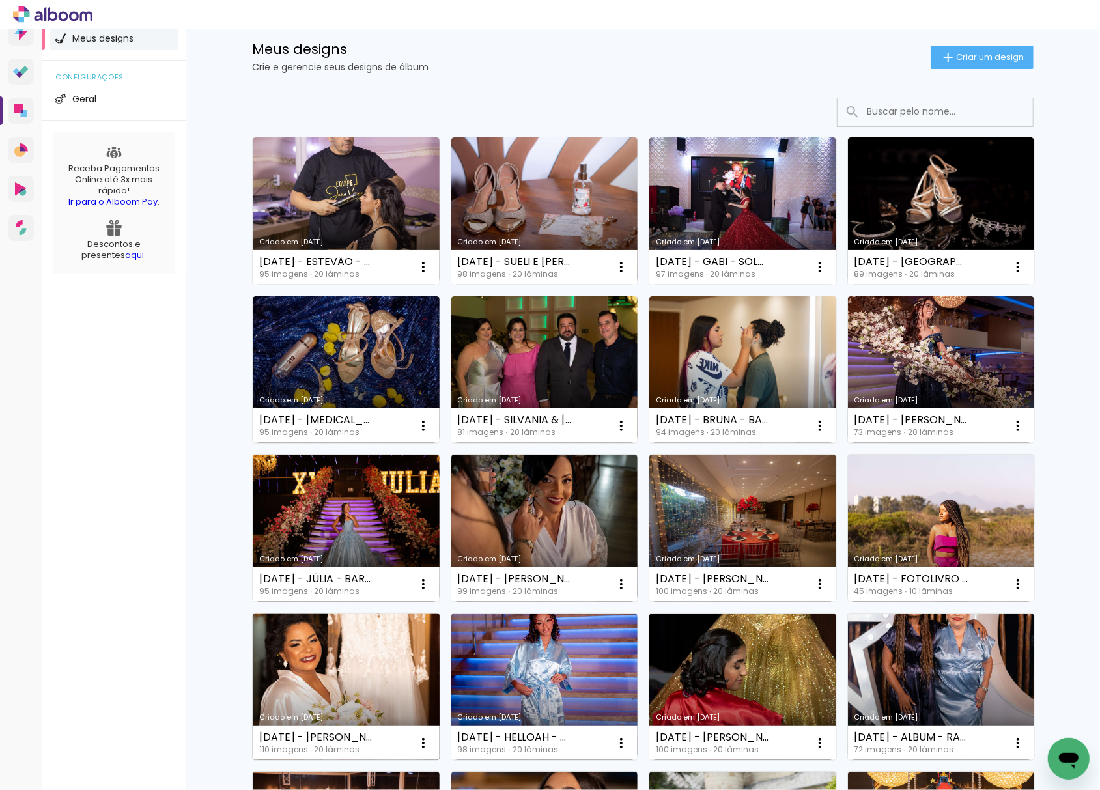
click at [339, 673] on link "Criado em [DATE]" at bounding box center [346, 687] width 187 height 147
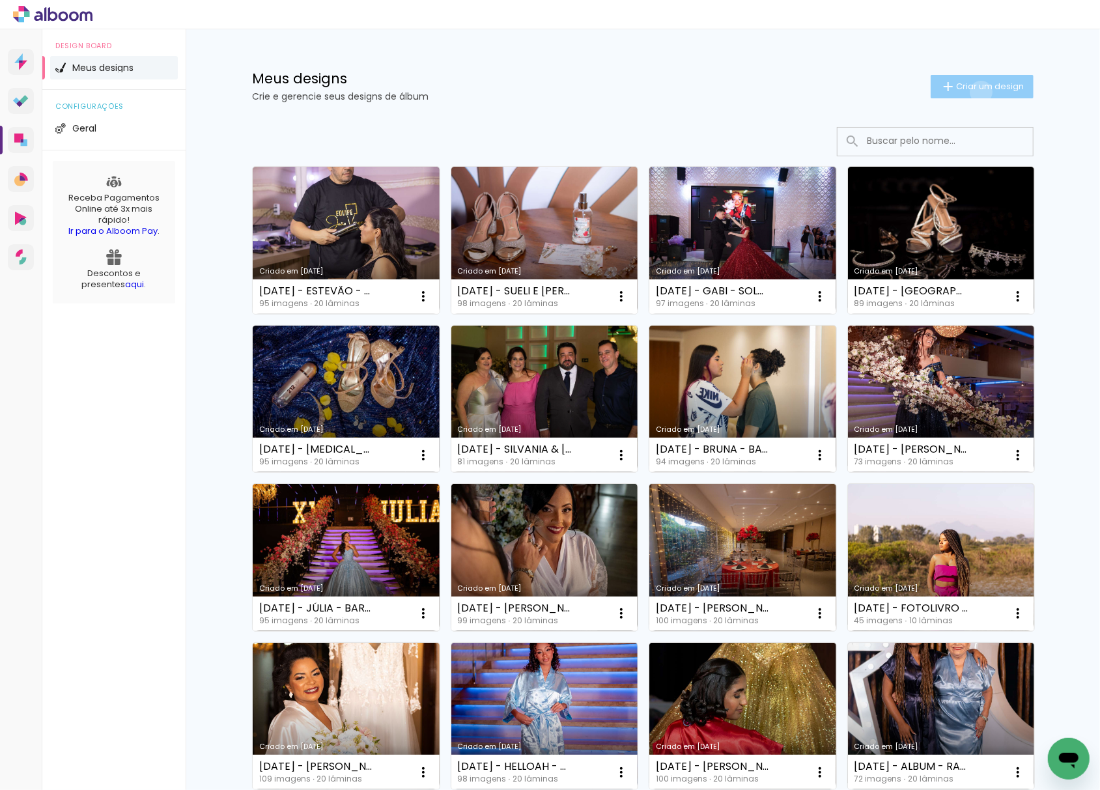
click at [972, 92] on paper-button "Criar um design" at bounding box center [982, 86] width 103 height 23
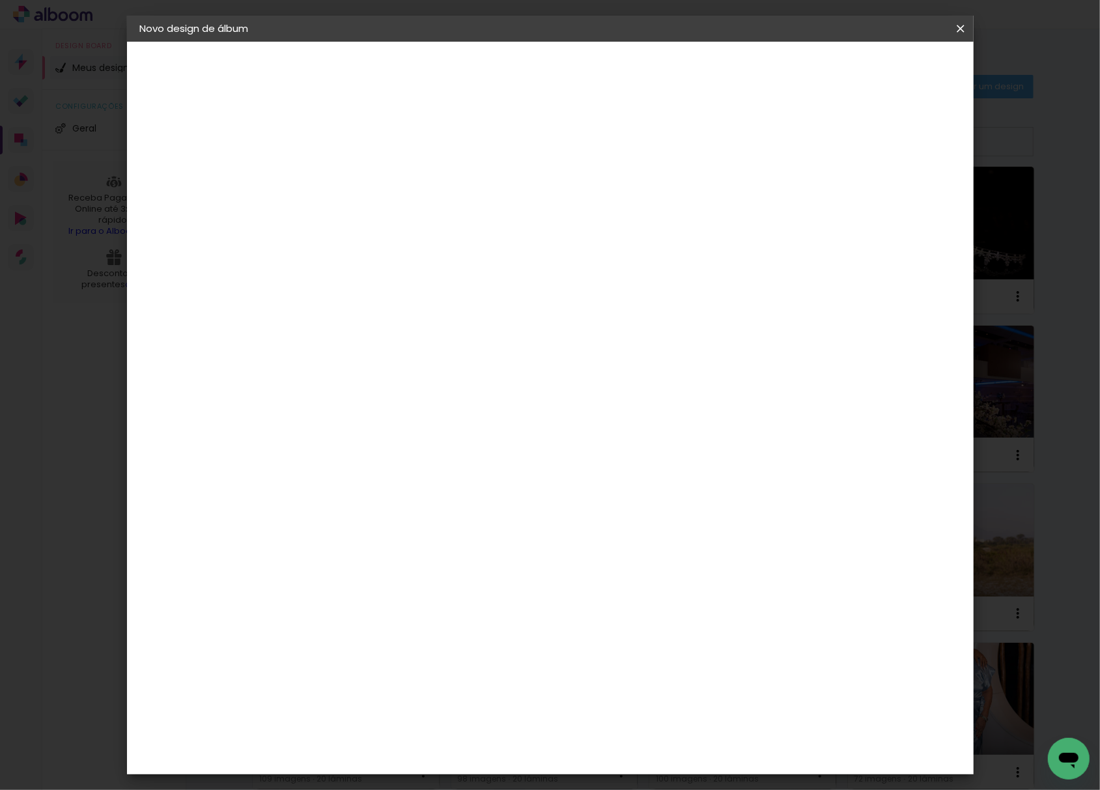
click at [0, 0] on paper-input-container "Título do álbum" at bounding box center [0, 0] width 0 height 0
type input "[DATE] - JULIA - ALTO DA [GEOGRAPHIC_DATA]"
type paper-input "[DATE] - JULIA - ALTO DA [GEOGRAPHIC_DATA]"
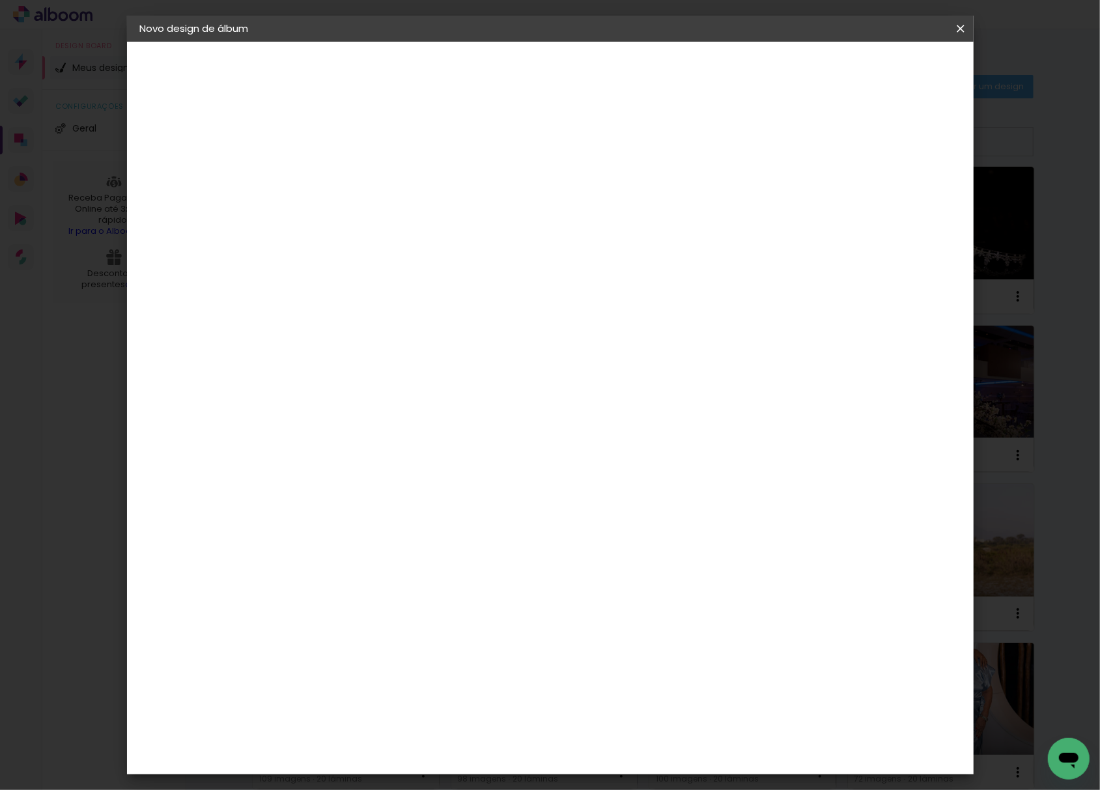
click at [487, 74] on paper-button "Avançar" at bounding box center [455, 69] width 64 height 22
click at [597, 206] on paper-item "Tamanho Livre" at bounding box center [534, 198] width 125 height 29
click at [597, 74] on paper-button "Avançar" at bounding box center [565, 69] width 64 height 22
click at [321, 365] on input "30" at bounding box center [312, 370] width 34 height 20
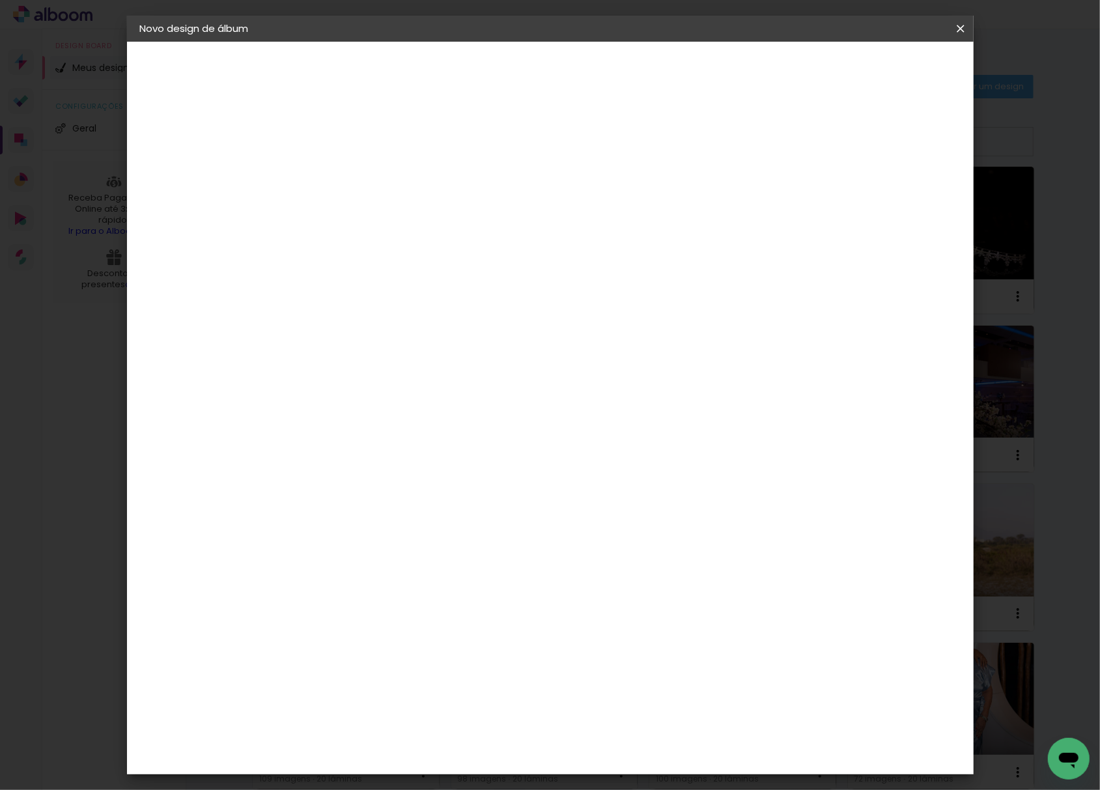
type input "30,5"
type paper-input "30,5"
click at [876, 70] on span "Iniciar design" at bounding box center [846, 68] width 59 height 9
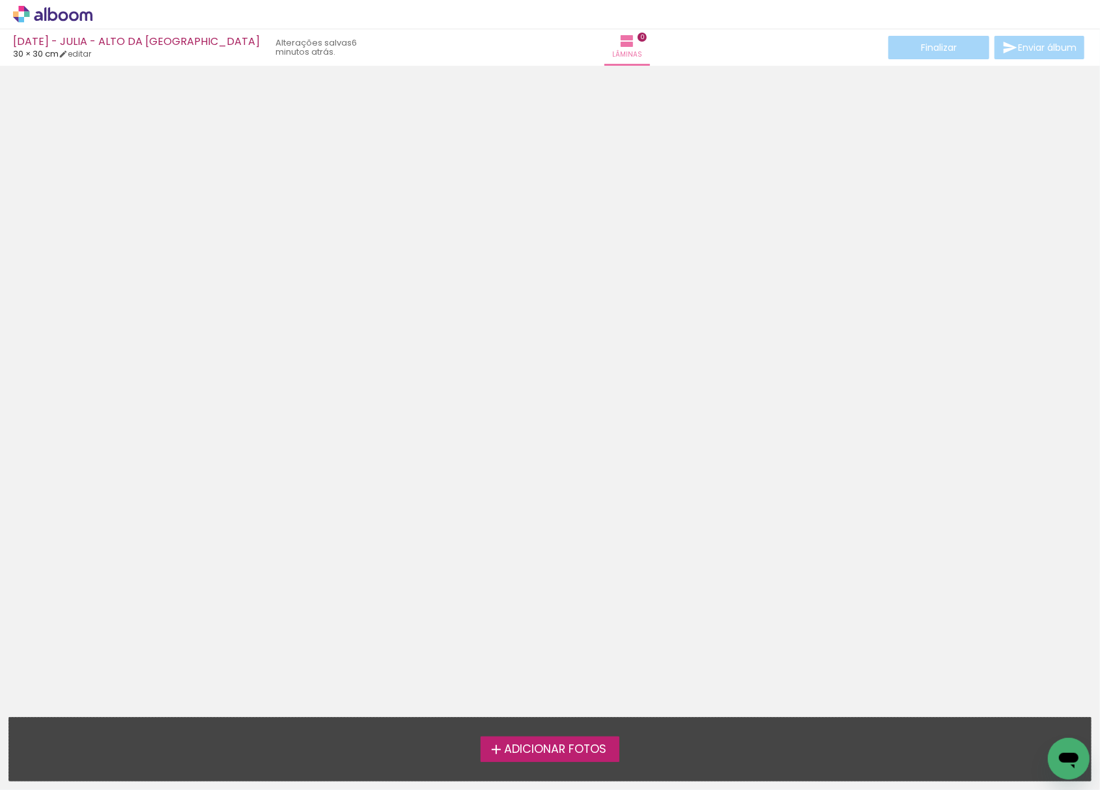
click at [402, 264] on div at bounding box center [550, 308] width 1100 height 477
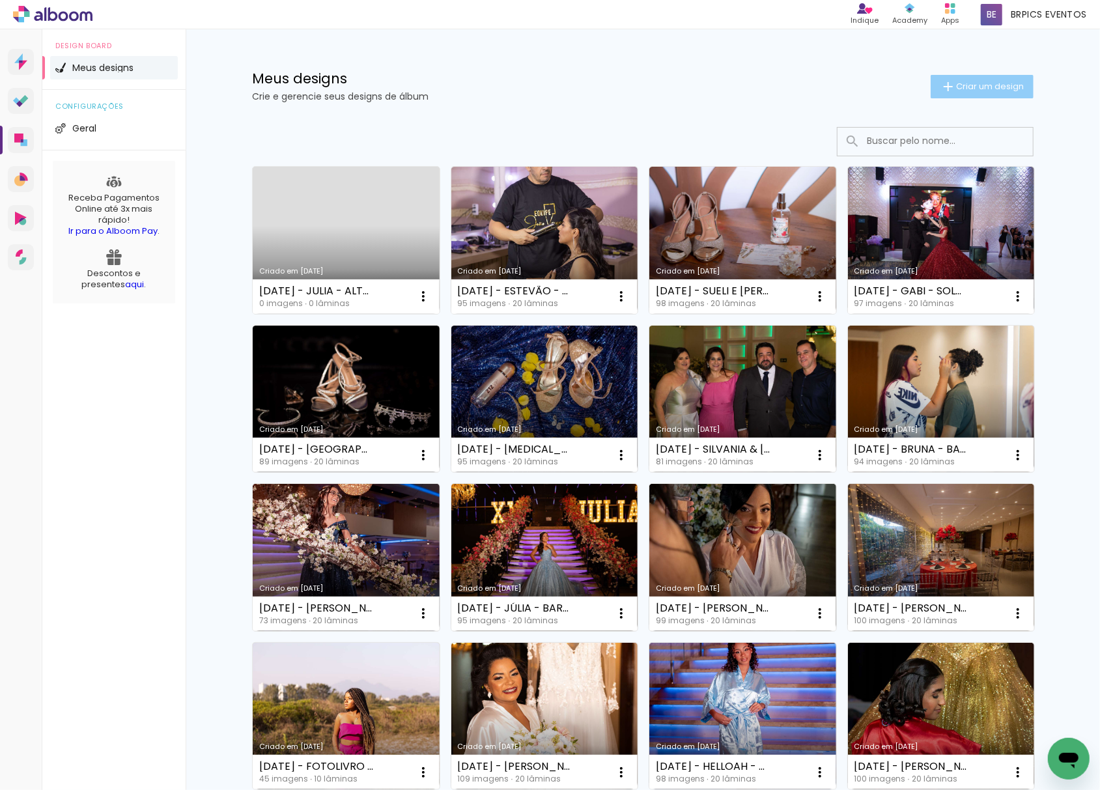
click at [946, 79] on iron-icon at bounding box center [948, 87] width 16 height 16
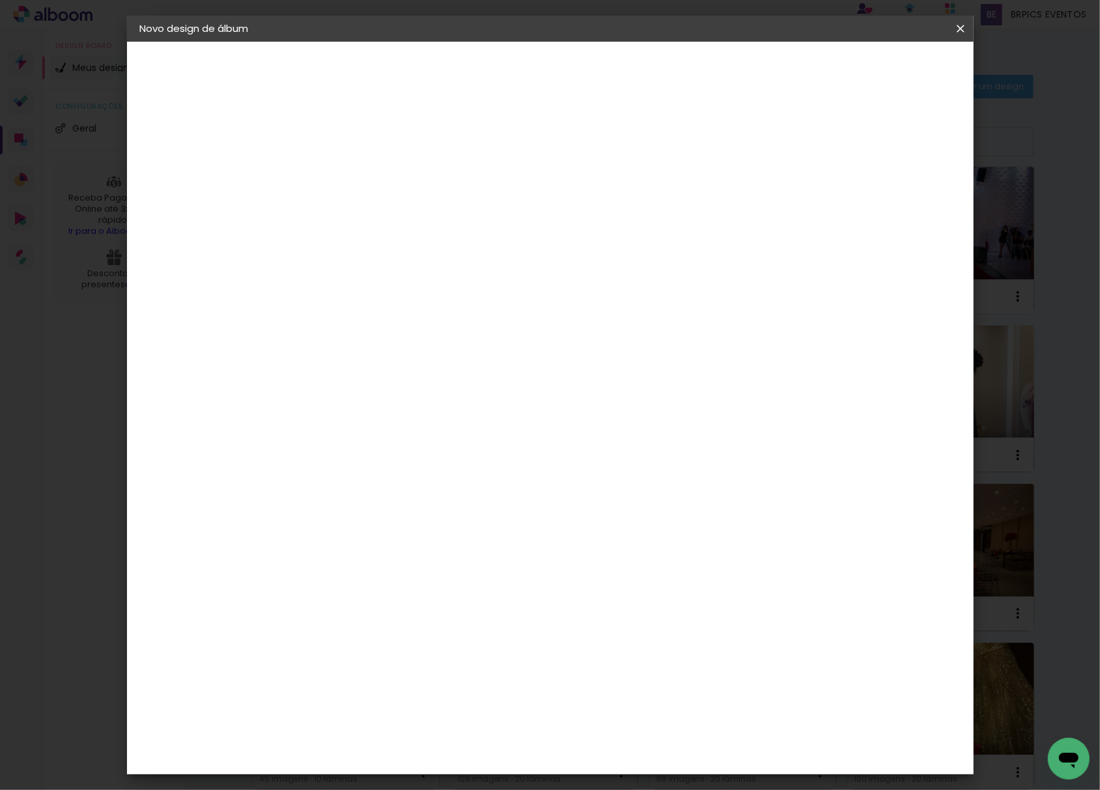
click at [353, 165] on input at bounding box center [353, 175] width 0 height 20
type input "[DATE] - EDUARDA - BARRA OLIMPICA"
type paper-input "[DATE] - EDUARDA - BARRA OLIMPICA"
click at [0, 0] on slot "Avançar" at bounding box center [0, 0] width 0 height 0
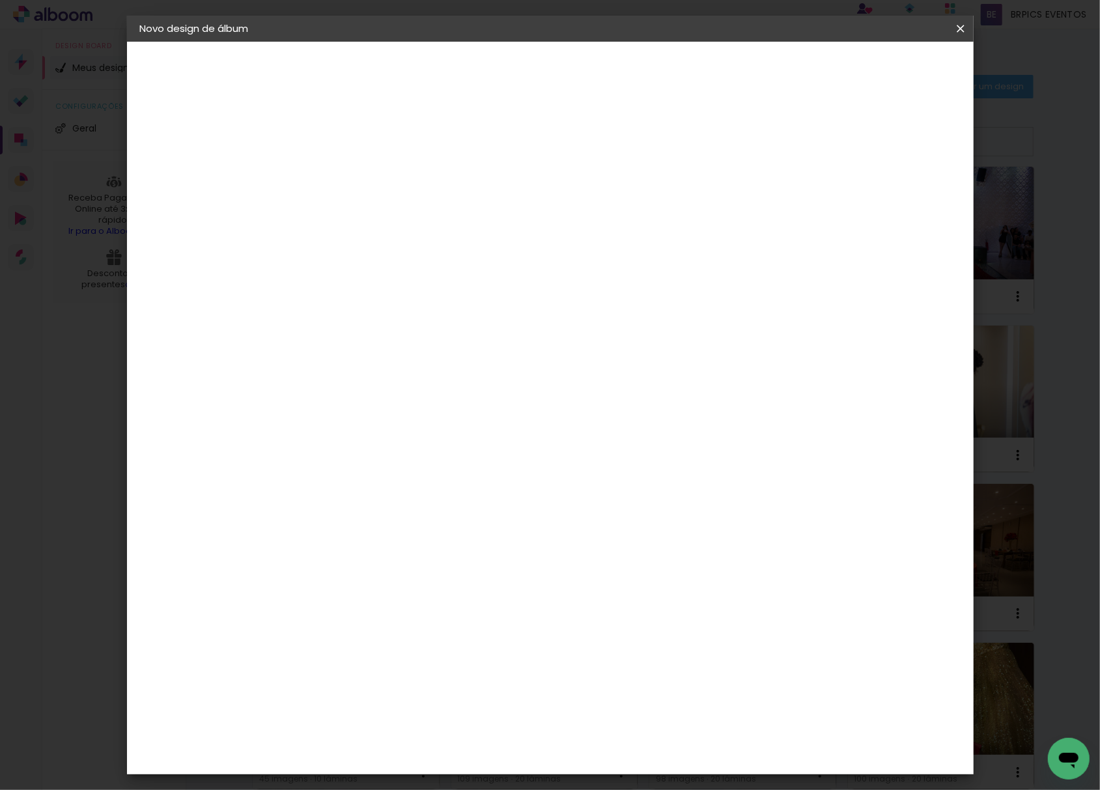
drag, startPoint x: 769, startPoint y: 206, endPoint x: 857, endPoint y: 112, distance: 129.0
click at [597, 206] on paper-item "Tamanho Livre" at bounding box center [534, 198] width 125 height 29
click at [0, 0] on slot "Avançar" at bounding box center [0, 0] width 0 height 0
click at [324, 371] on input "30" at bounding box center [312, 370] width 34 height 20
click at [326, 369] on input "30" at bounding box center [312, 370] width 34 height 20
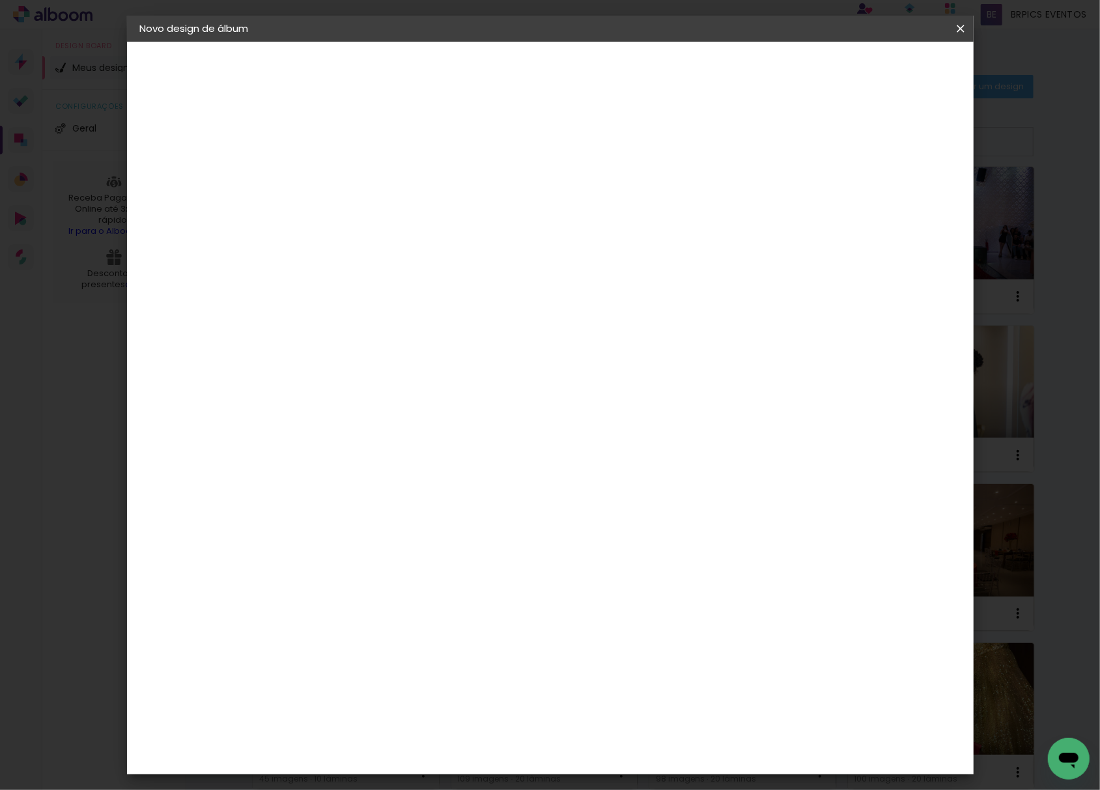
type input "30,5"
type paper-input "30,5"
click at [876, 68] on span "Iniciar design" at bounding box center [846, 68] width 59 height 9
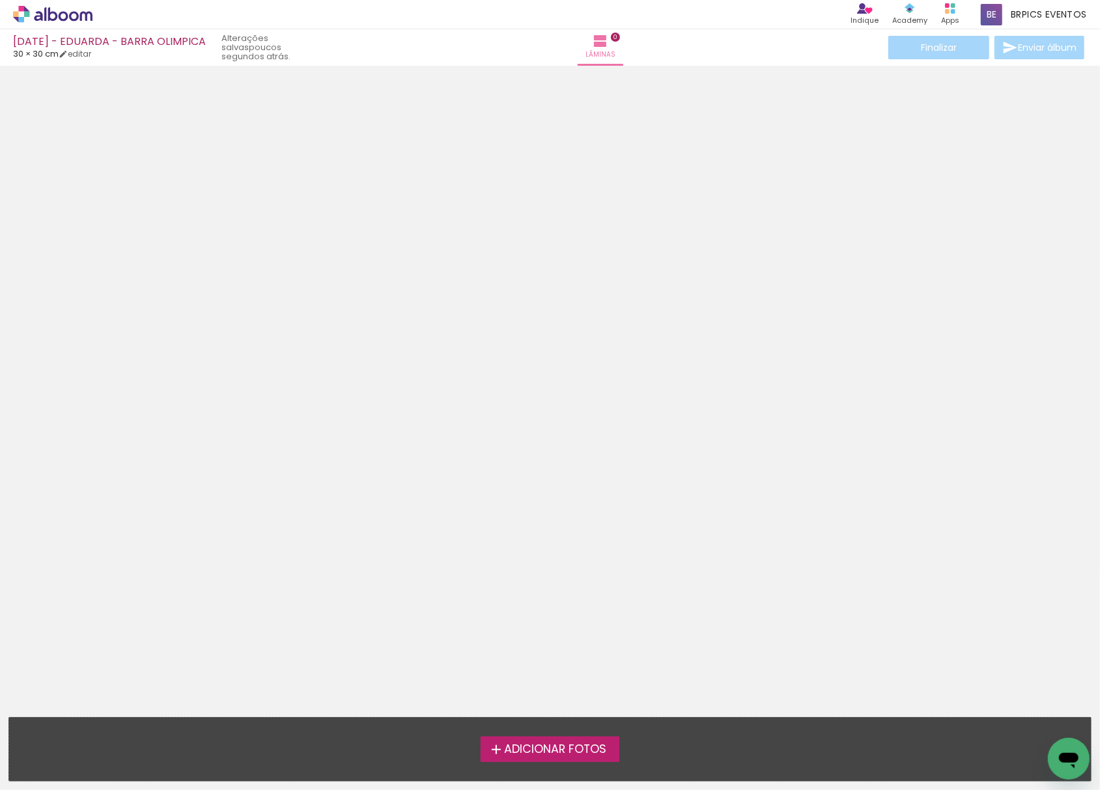
click at [412, 304] on div at bounding box center [550, 308] width 1100 height 477
